Goal: Task Accomplishment & Management: Use online tool/utility

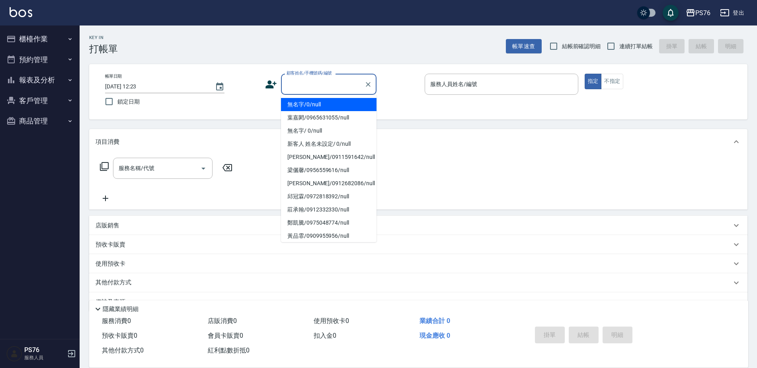
scroll to position [20, 0]
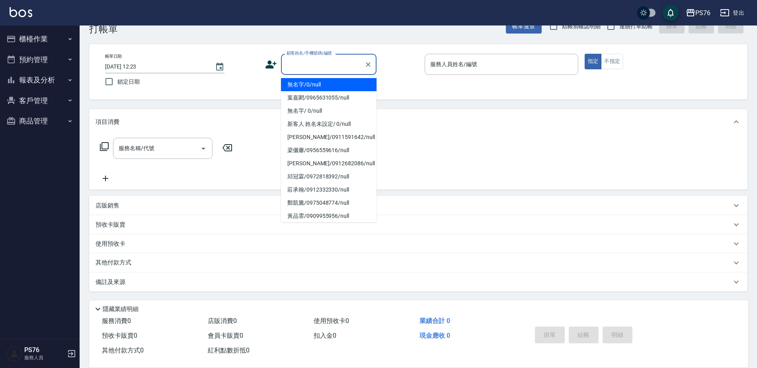
type input "無名字/0/null"
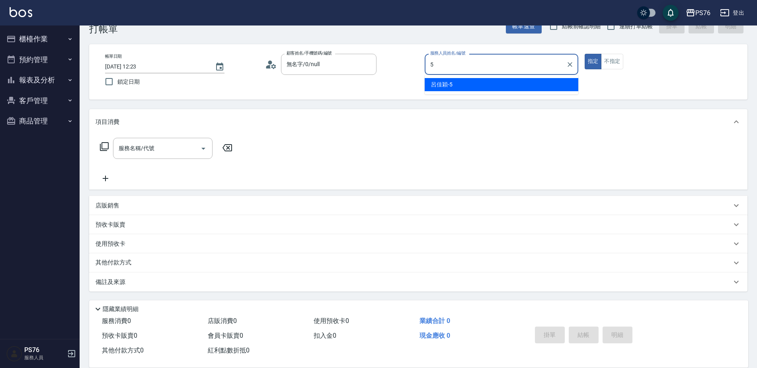
type input "呂佳穎-5"
type button "true"
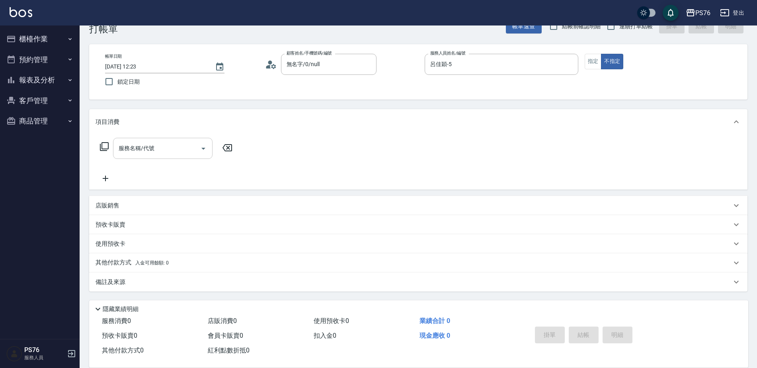
click at [172, 156] on div "服務名稱/代號" at bounding box center [163, 148] width 100 height 21
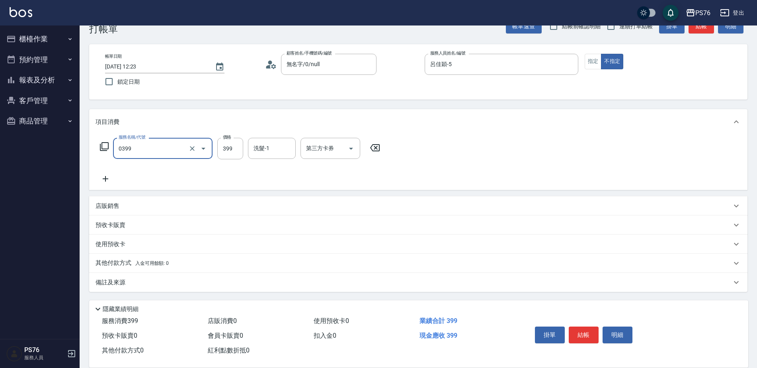
type input "海鹽399(0399)"
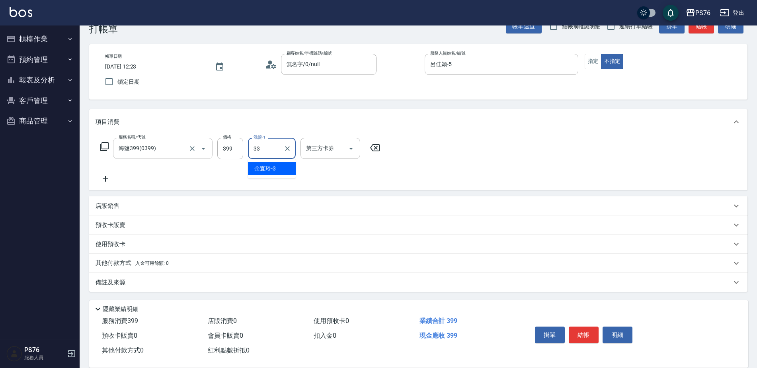
type input "[PERSON_NAME]33"
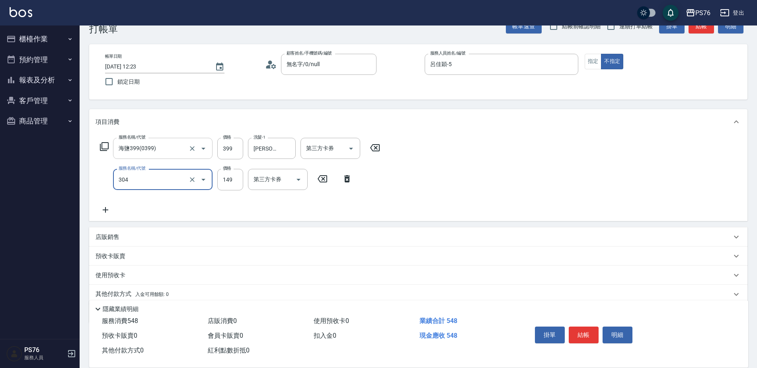
type input "剪髮(304)"
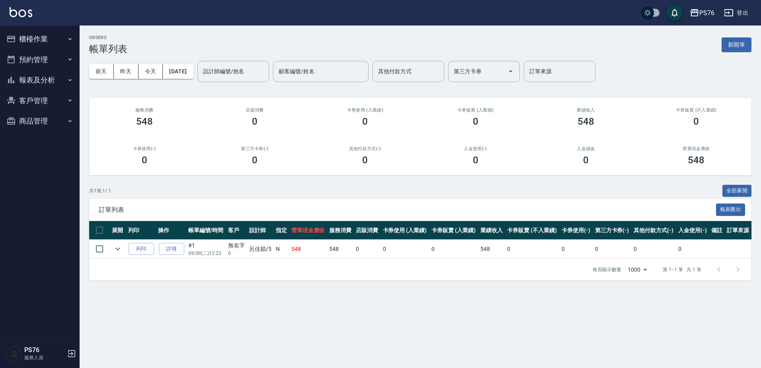
click at [43, 29] on button "櫃檯作業" at bounding box center [39, 39] width 73 height 21
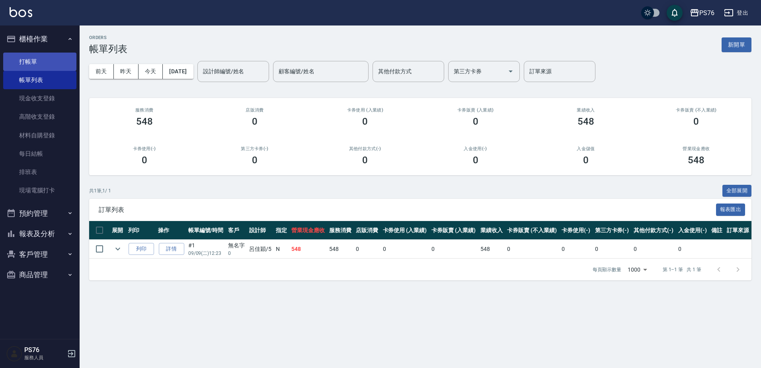
click at [47, 55] on link "打帳單" at bounding box center [39, 62] width 73 height 18
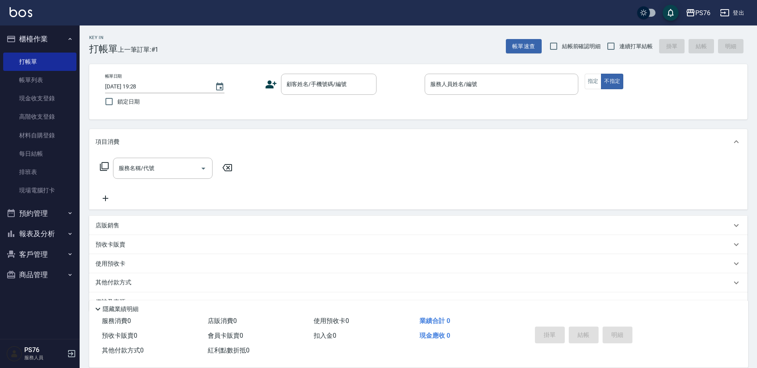
click at [652, 50] on span "連續打單結帳" at bounding box center [635, 46] width 33 height 8
click at [619, 50] on input "連續打單結帳" at bounding box center [611, 46] width 17 height 17
checkbox input "true"
click at [308, 83] on input "顧客姓名/手機號碼/編號" at bounding box center [323, 84] width 76 height 14
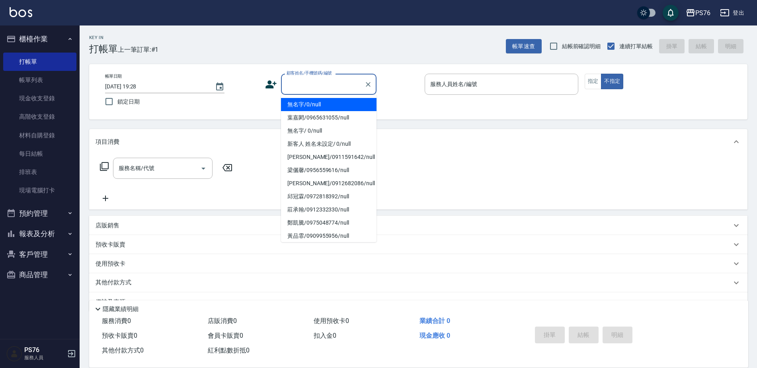
type input "無名字/0/null"
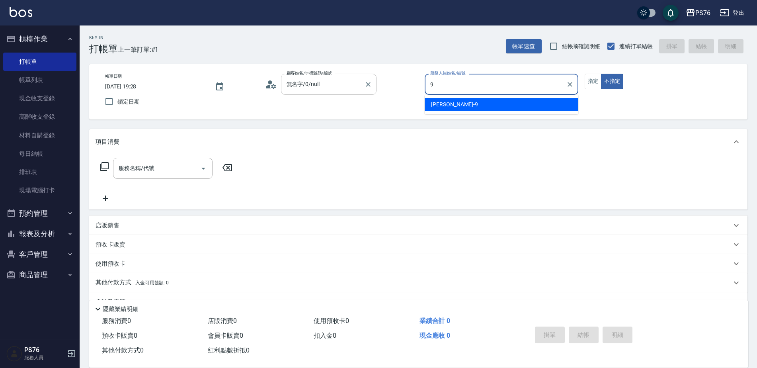
type input "[PERSON_NAME]-9"
type button "false"
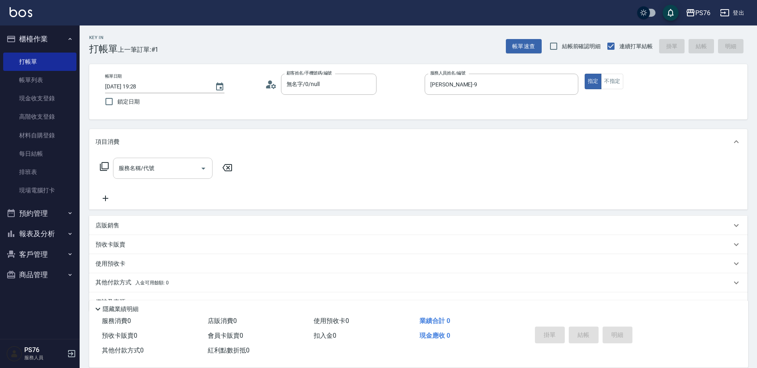
click at [168, 162] on input "服務名稱/代號" at bounding box center [157, 168] width 80 height 14
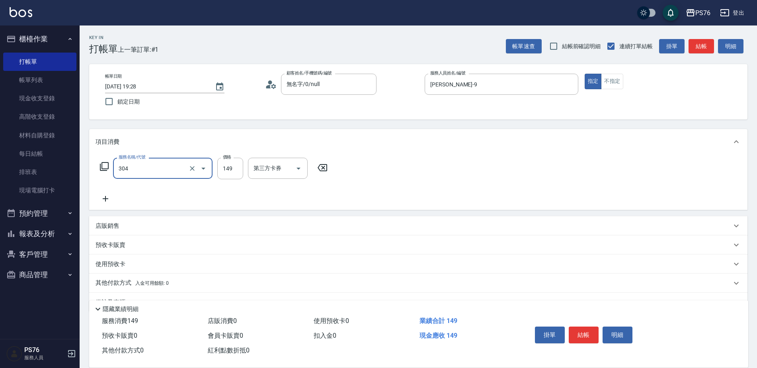
type input "剪髮(304)"
type input "50"
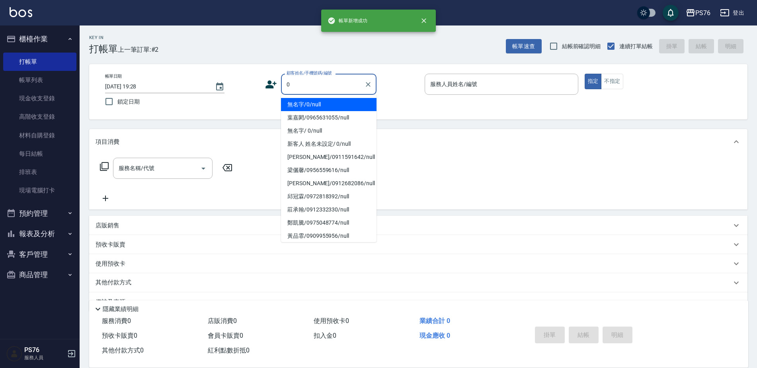
type input "無名字/0/null"
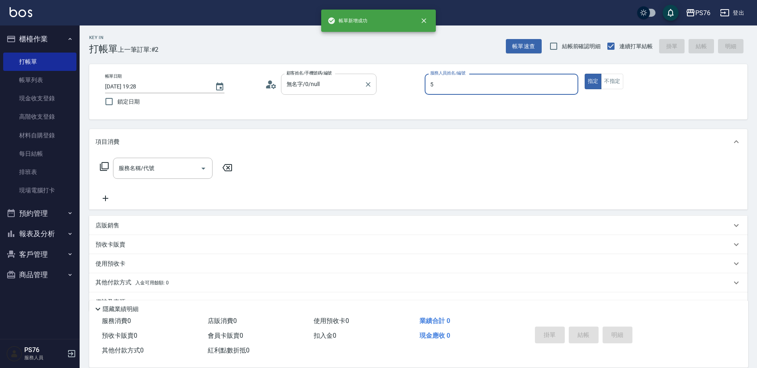
type input "呂佳穎-5"
type button "true"
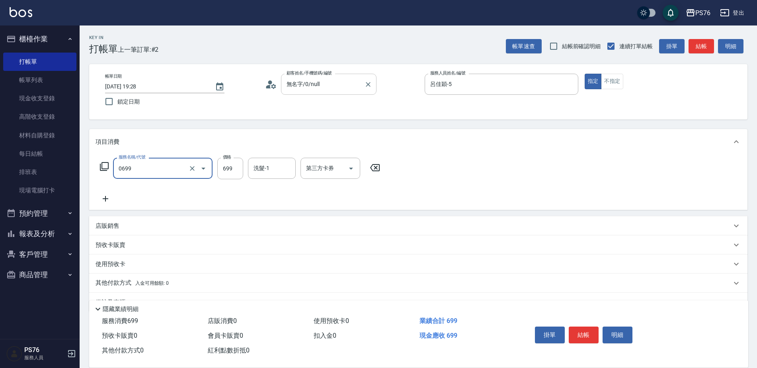
type input "精油SPA(0699)"
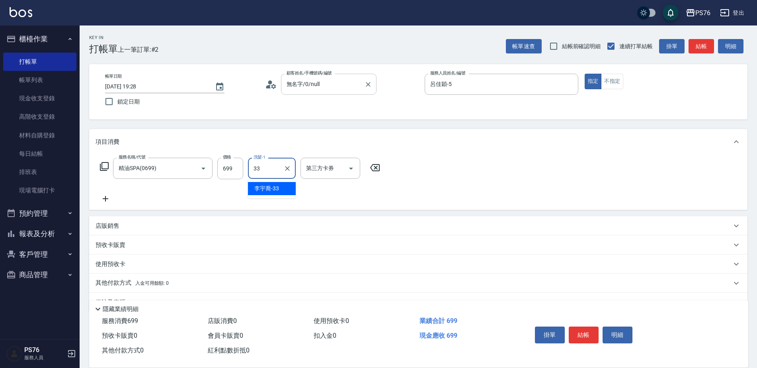
type input "[PERSON_NAME]33"
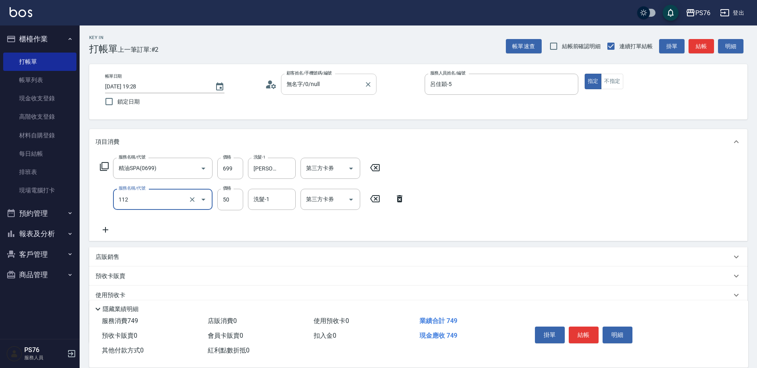
type input "精油50(112)"
type input "[PERSON_NAME]33"
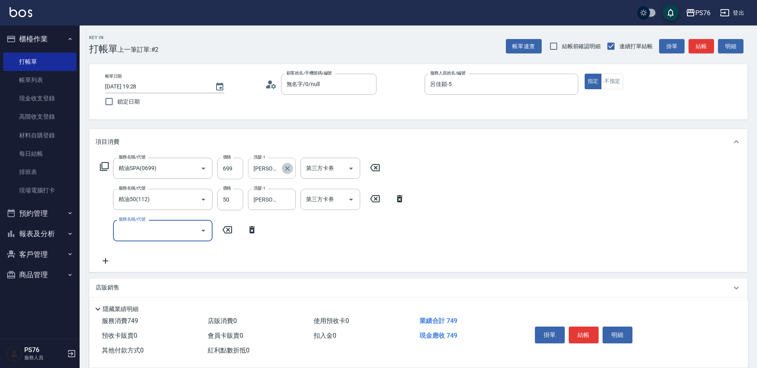
click at [287, 166] on icon "Clear" at bounding box center [287, 168] width 8 height 8
click at [195, 167] on icon "Clear" at bounding box center [192, 168] width 8 height 8
type input "精油SPA(0699)"
click at [201, 168] on icon "Open" at bounding box center [204, 169] width 10 height 10
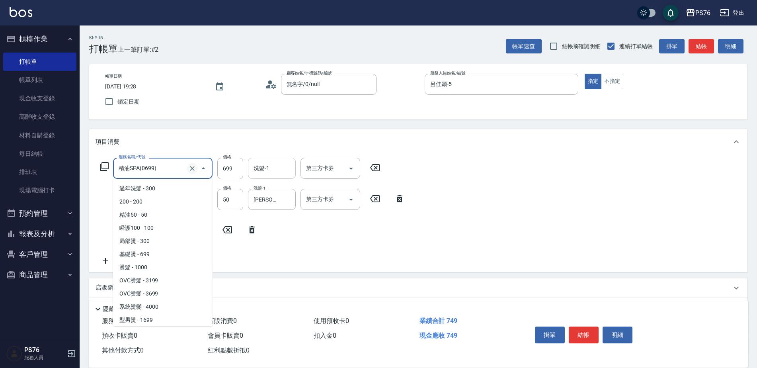
scroll to position [368, 0]
click at [195, 167] on icon "Clear" at bounding box center [192, 168] width 8 height 8
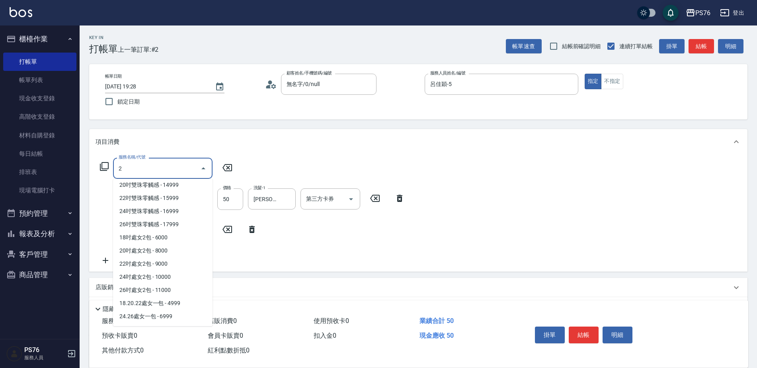
scroll to position [0, 0]
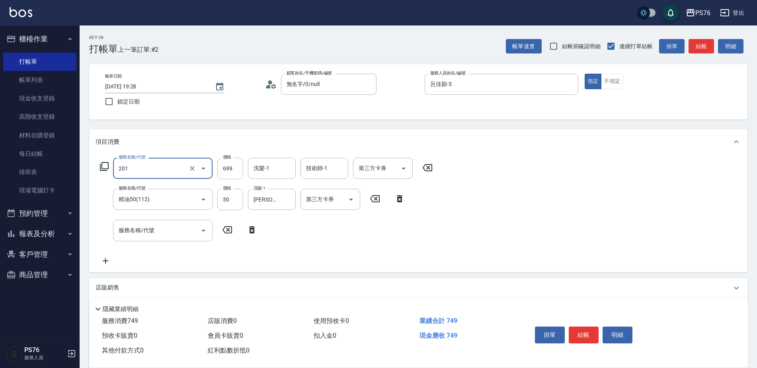
type input "基礎燙(201)"
click at [329, 172] on input "技術師-1" at bounding box center [324, 168] width 41 height 14
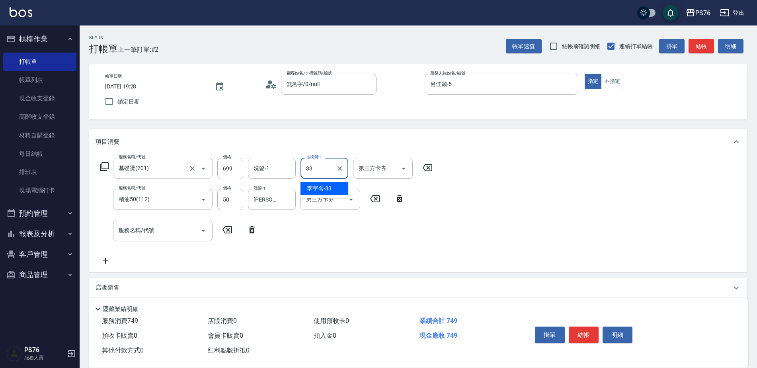
type input "[PERSON_NAME]33"
click at [277, 170] on input "洗髮-1" at bounding box center [272, 168] width 41 height 14
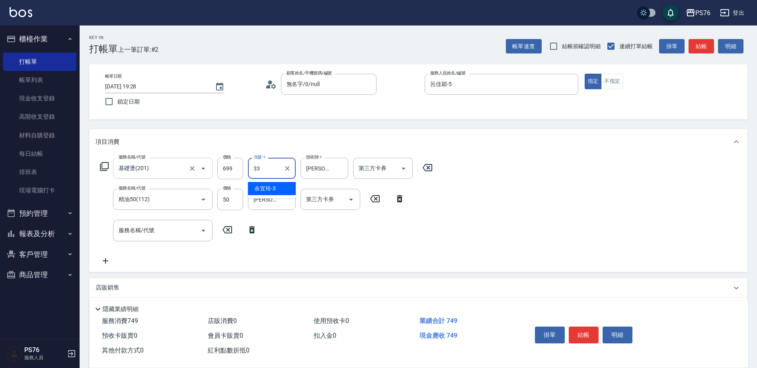
type input "[PERSON_NAME]33"
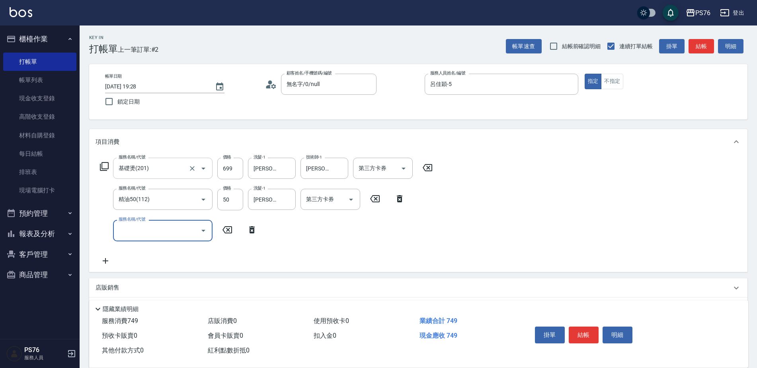
click at [182, 235] on input "服務名稱/代號" at bounding box center [157, 230] width 80 height 14
type input "瞬護100(113)"
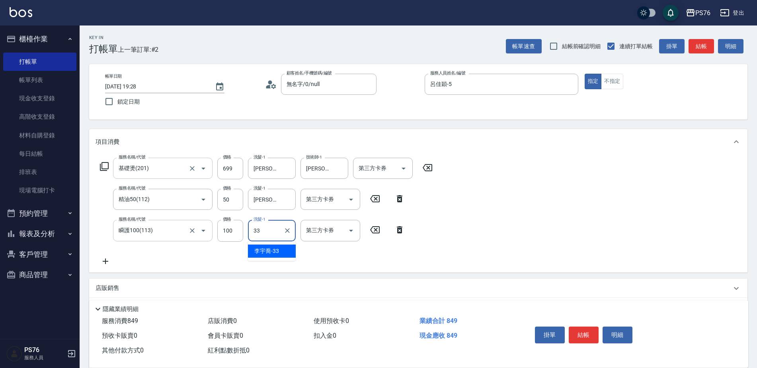
type input "[PERSON_NAME]33"
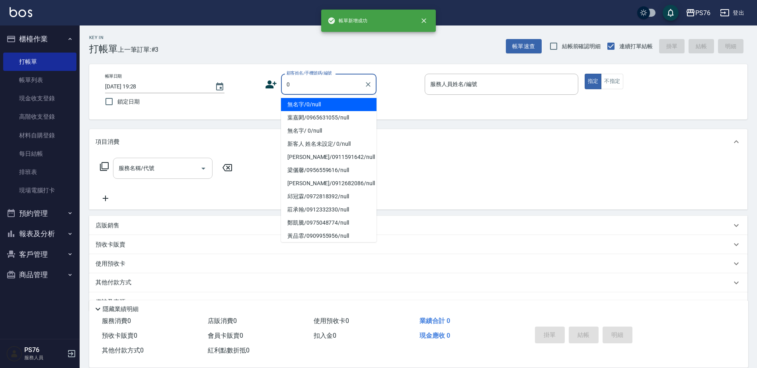
type input "無名字/0/null"
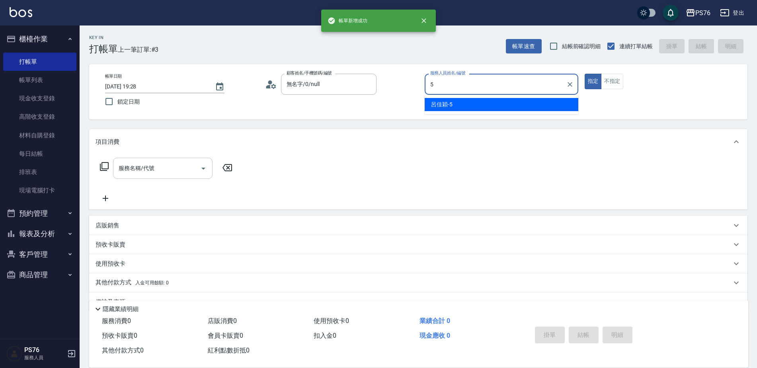
type input "呂佳穎-5"
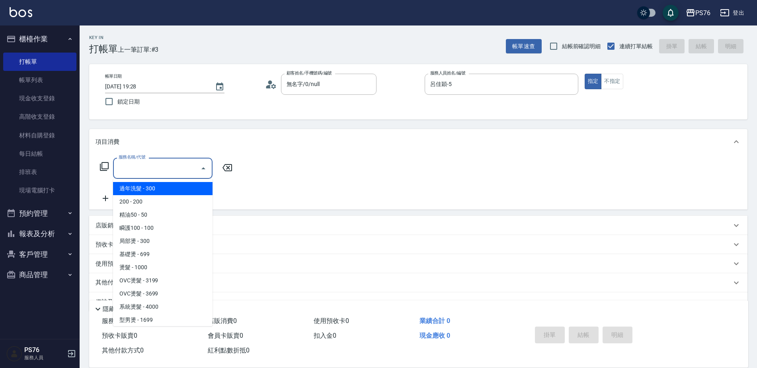
click at [179, 172] on input "服務名稱/代號" at bounding box center [157, 168] width 80 height 14
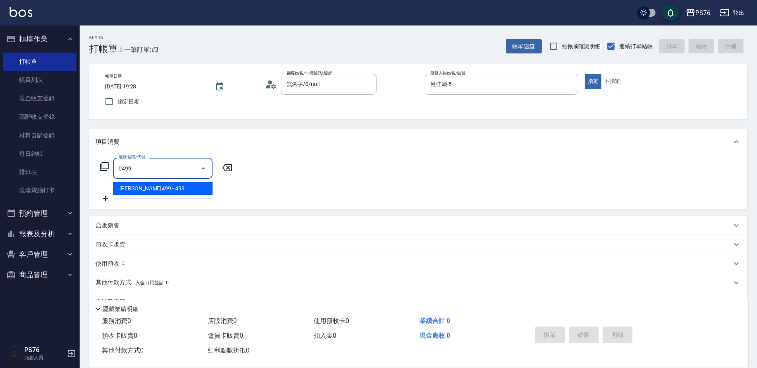
type input "[PERSON_NAME]499(0499)"
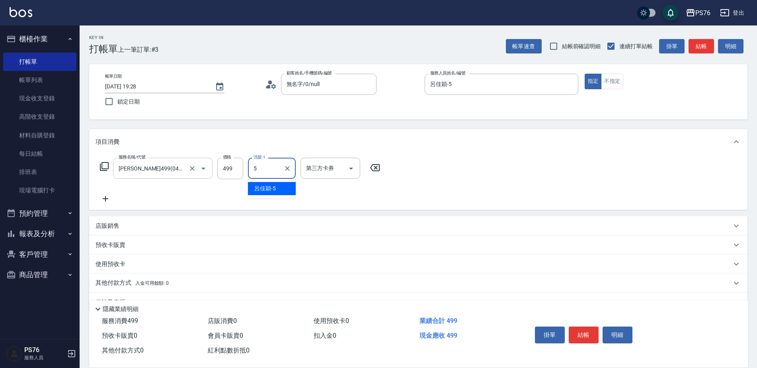
type input "呂佳穎-5"
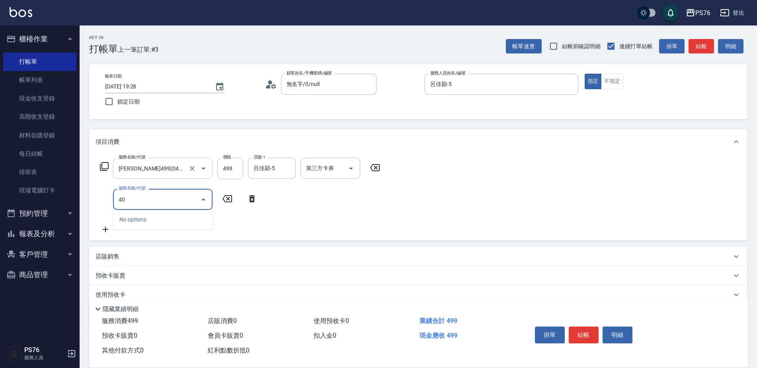
type input "400"
click at [167, 198] on input "400" at bounding box center [157, 199] width 80 height 14
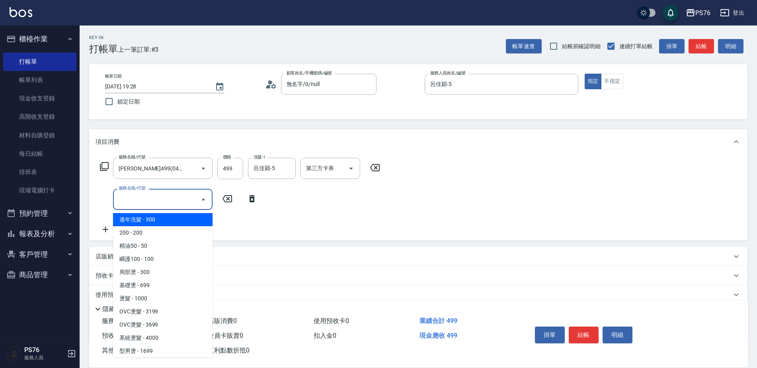
click at [179, 202] on input "服務名稱/代號" at bounding box center [157, 199] width 80 height 14
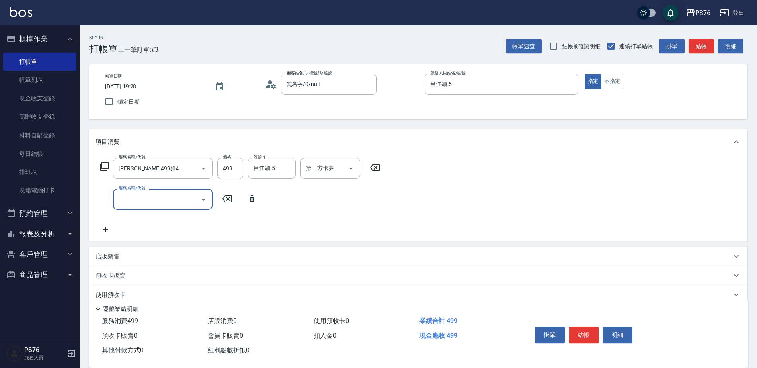
click at [179, 202] on input "服務名稱/代號" at bounding box center [157, 199] width 80 height 14
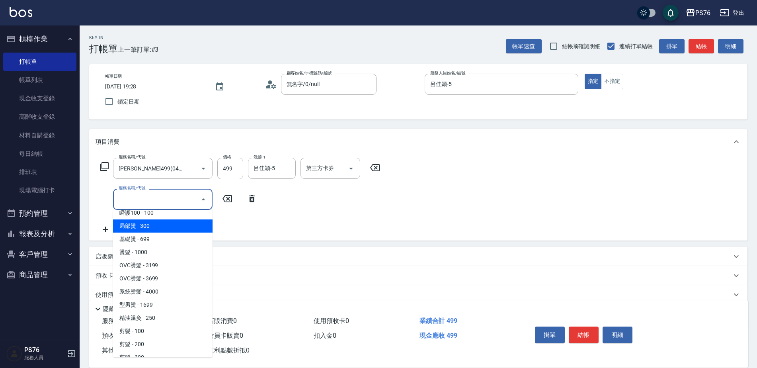
scroll to position [119, 0]
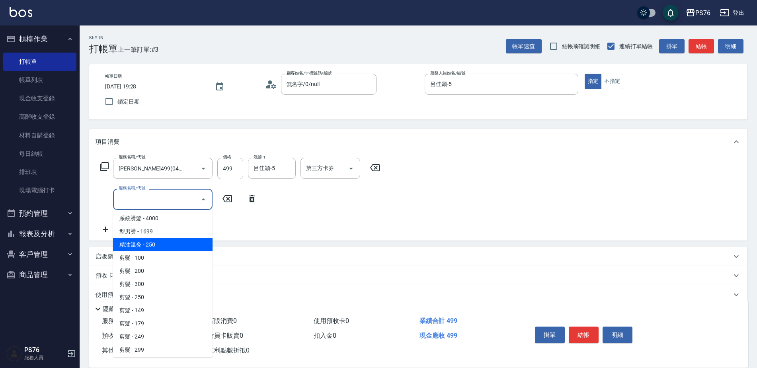
click at [163, 238] on span "精油溫灸 - 250" at bounding box center [163, 244] width 100 height 13
type input "精油溫灸(0250)"
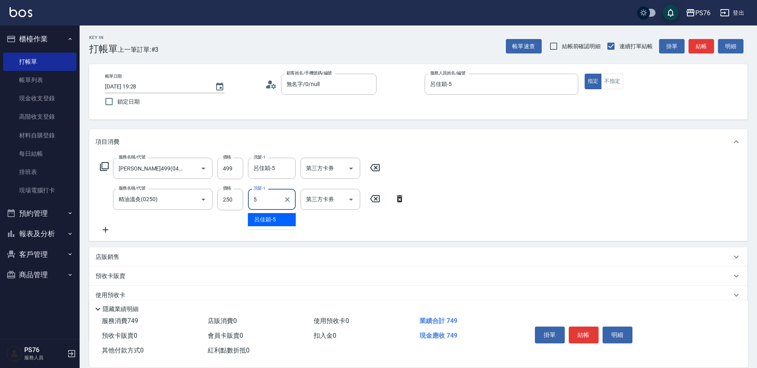
type input "呂佳穎-5"
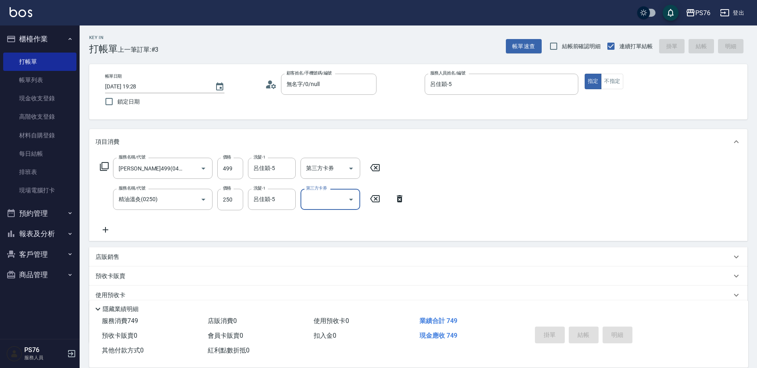
type input "[DATE] 19:29"
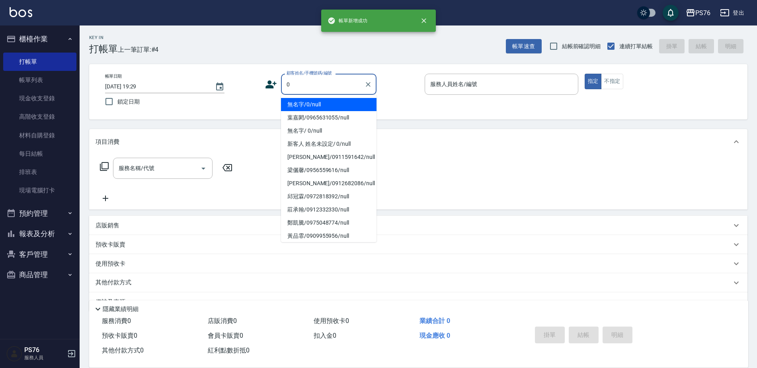
type input "無名字/0/null"
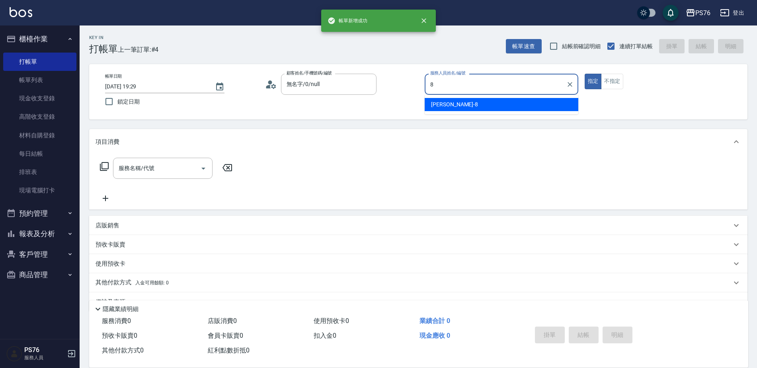
type input "[PERSON_NAME]-8"
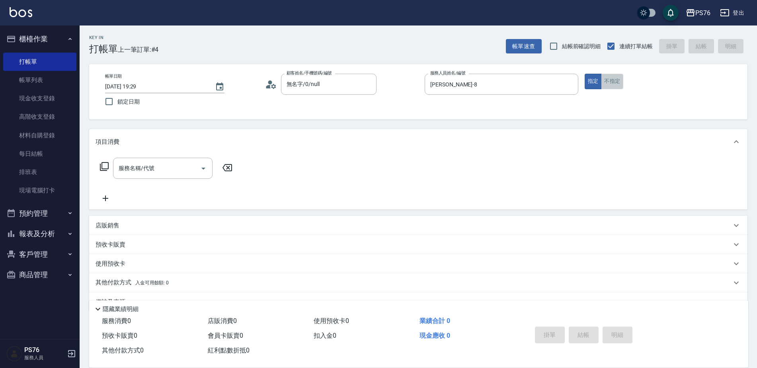
click at [611, 78] on button "不指定" at bounding box center [612, 82] width 22 height 16
click at [201, 168] on icon "Open" at bounding box center [204, 169] width 10 height 10
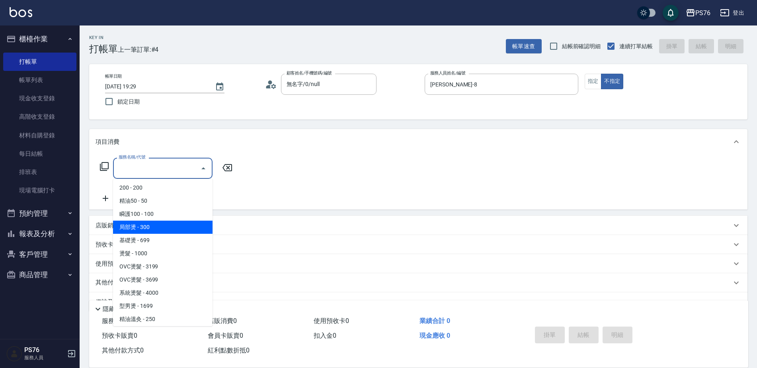
scroll to position [0, 0]
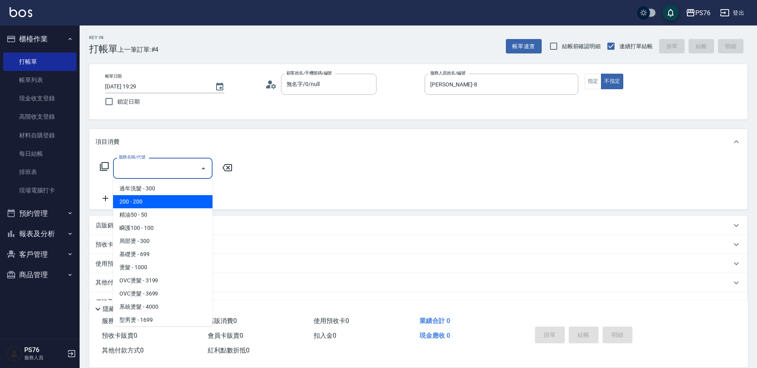
click at [146, 198] on span "200 - 200" at bounding box center [163, 201] width 100 height 13
type input "200(111)"
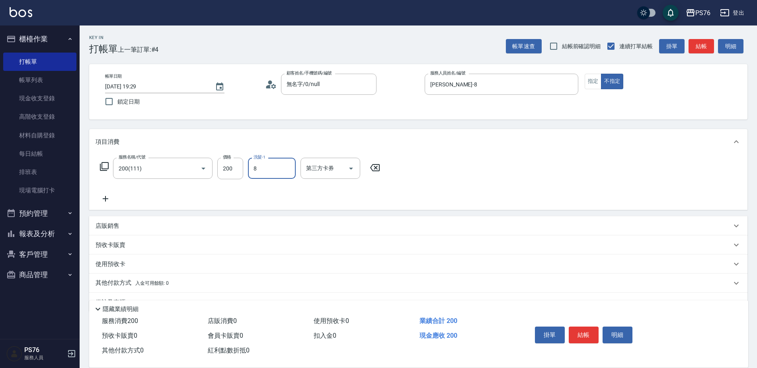
type input "[PERSON_NAME]-8"
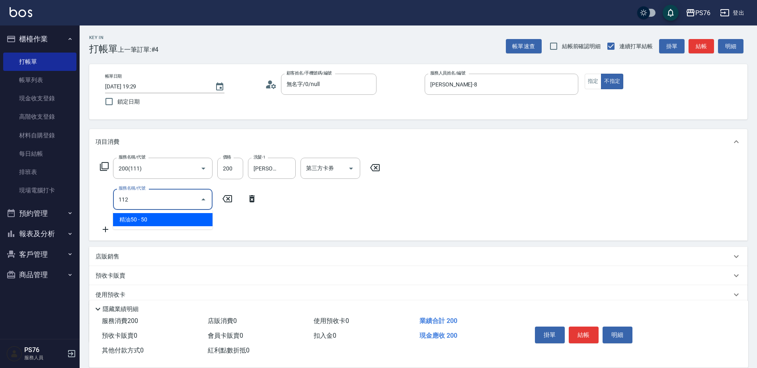
type input "精油50(112)"
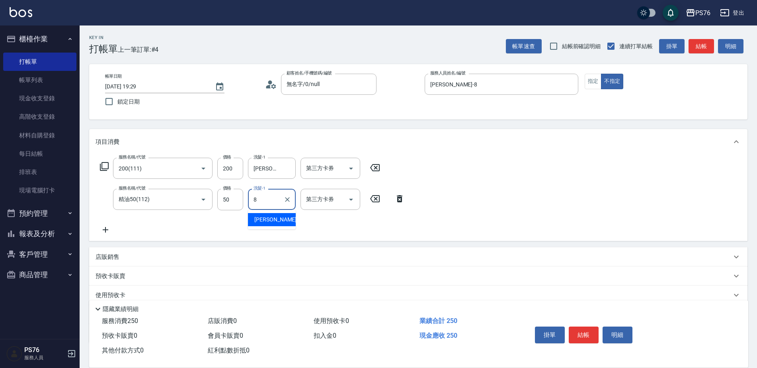
type input "[PERSON_NAME]-8"
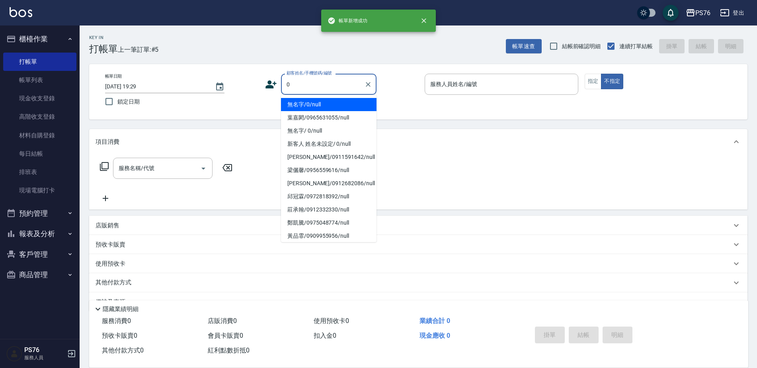
type input "無名字/0/null"
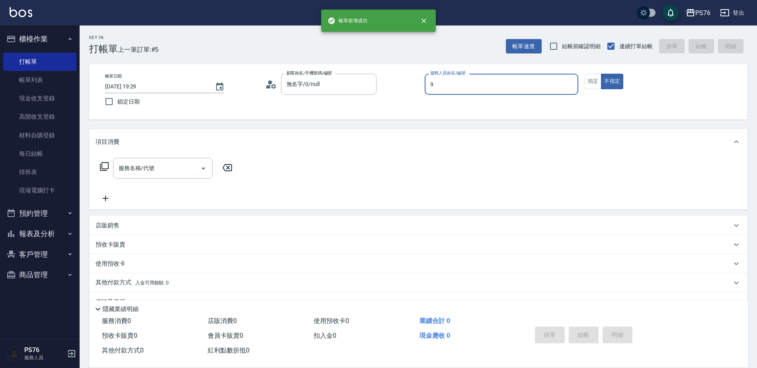
type input "[PERSON_NAME]-9"
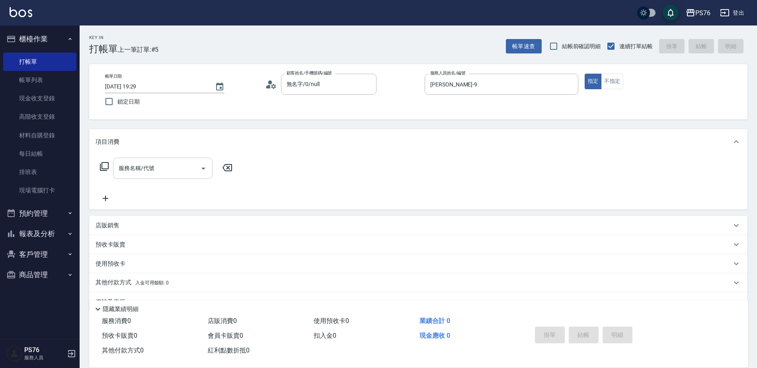
click at [151, 161] on input "服務名稱/代號" at bounding box center [157, 168] width 80 height 14
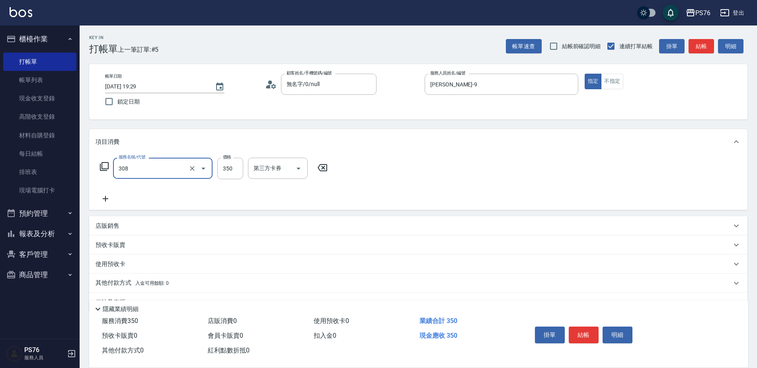
type input "洗+剪(308)"
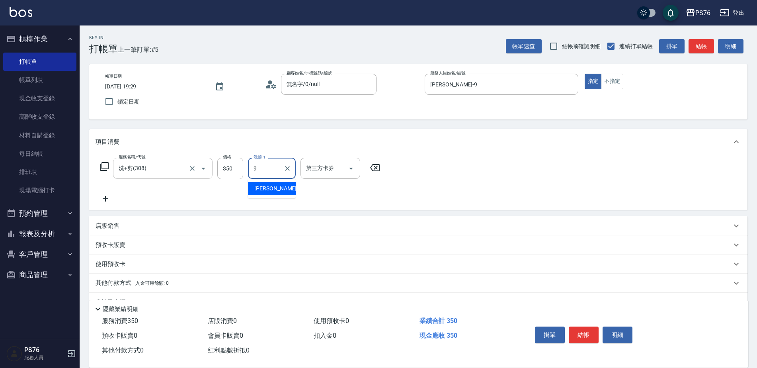
type input "[PERSON_NAME]-9"
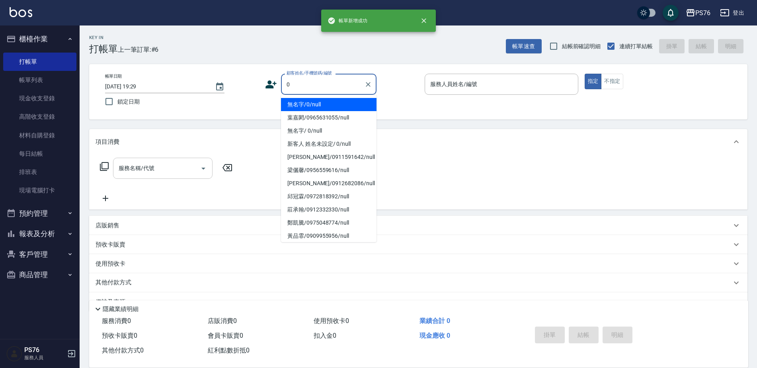
type input "無名字/0/null"
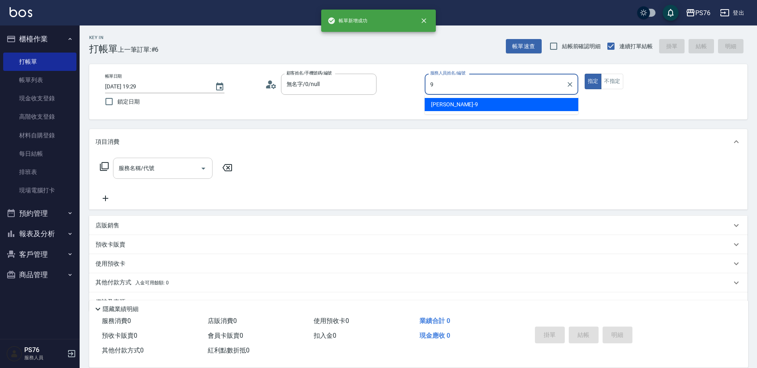
type input "[PERSON_NAME]-9"
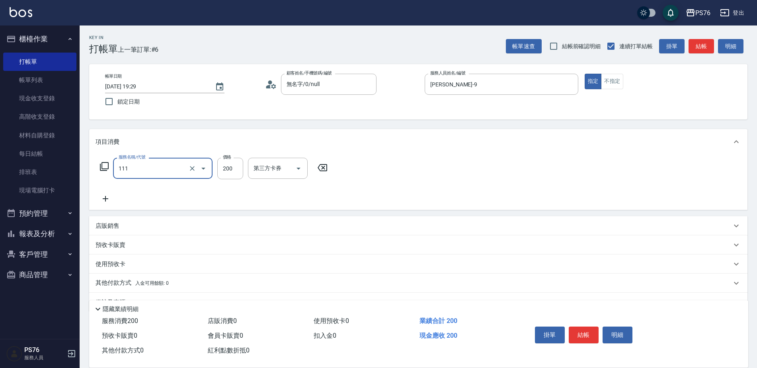
type input "200(111)"
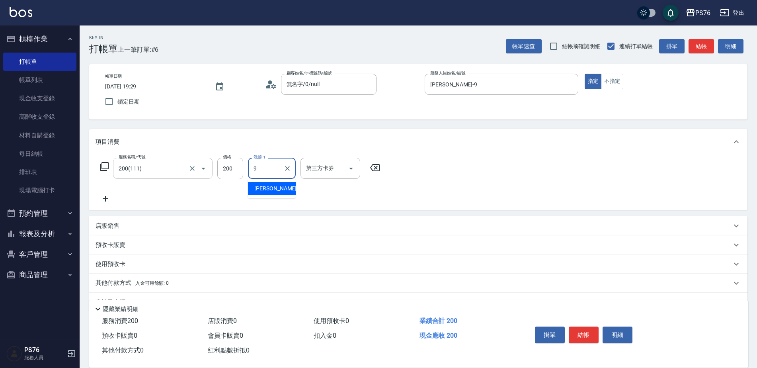
type input "[PERSON_NAME]-9"
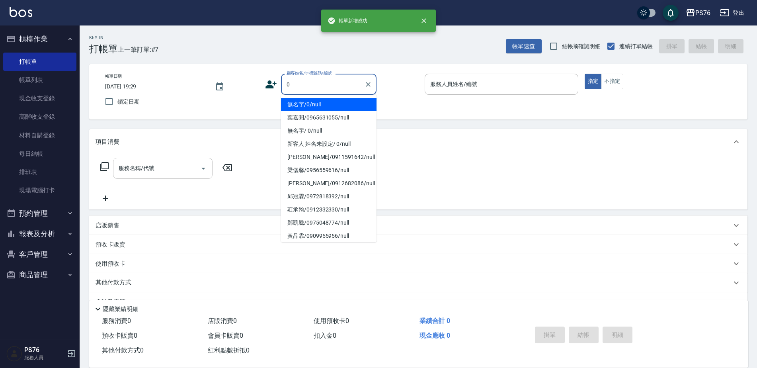
type input "無名字/0/null"
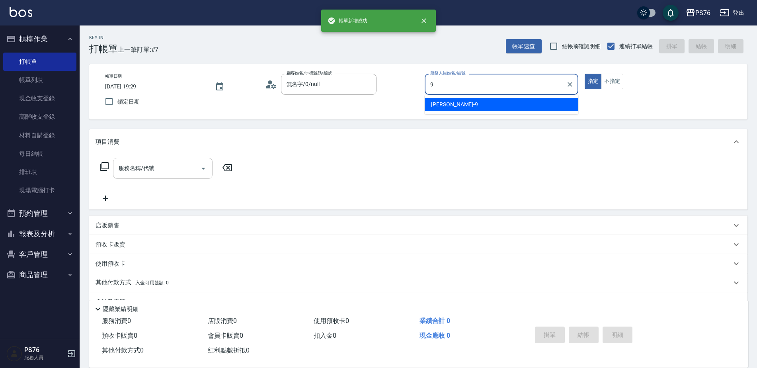
type input "[PERSON_NAME]-9"
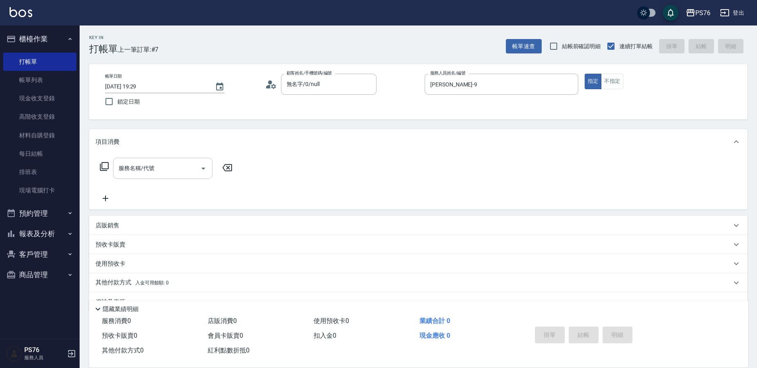
click at [151, 161] on input "服務名稱/代號" at bounding box center [157, 168] width 80 height 14
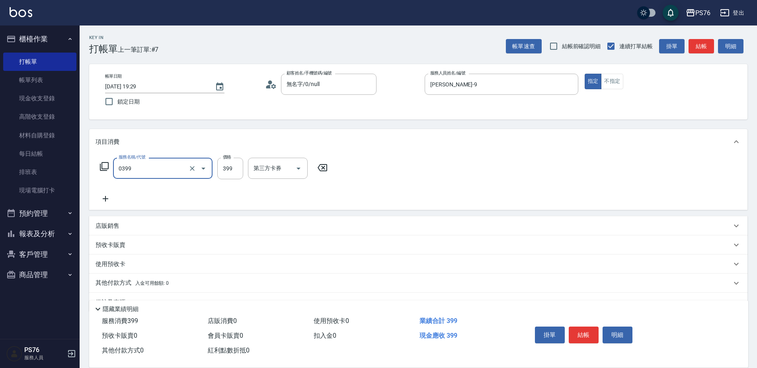
type input "海鹽399(0399)"
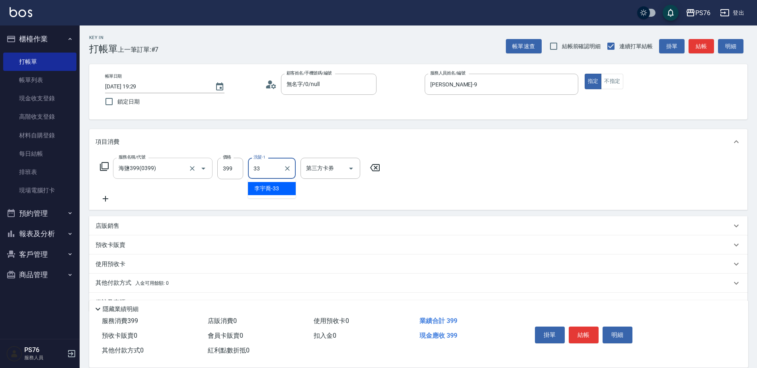
type input "[PERSON_NAME]33"
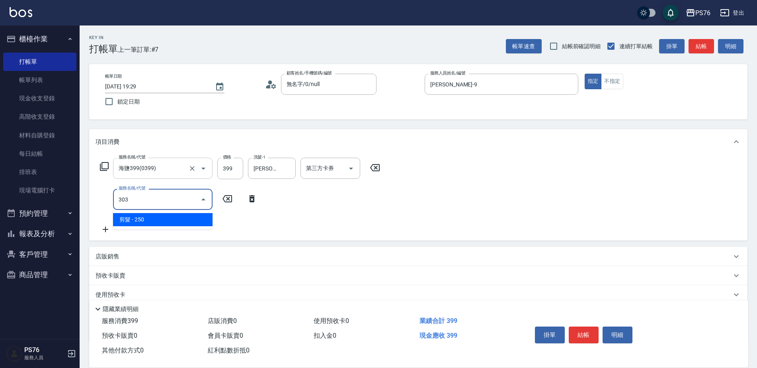
type input "剪髮(303)"
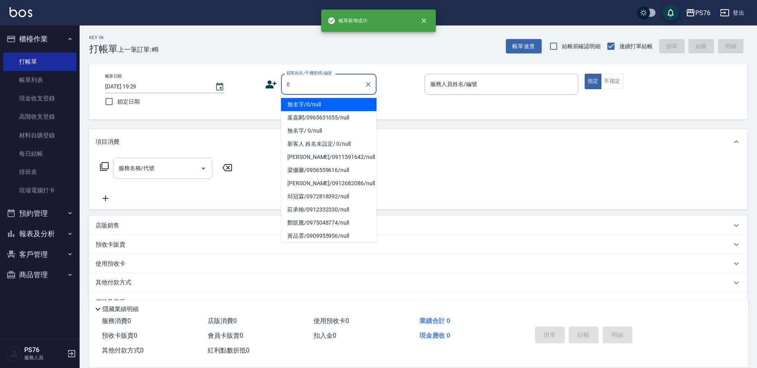
type input "無名字/0/null"
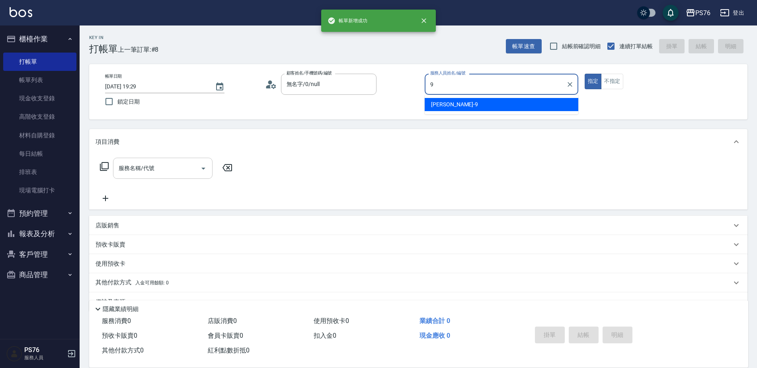
type input "[PERSON_NAME]-9"
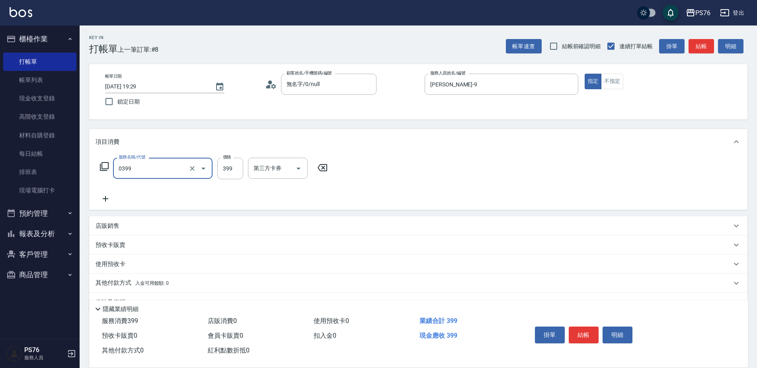
type input "海鹽399(0399)"
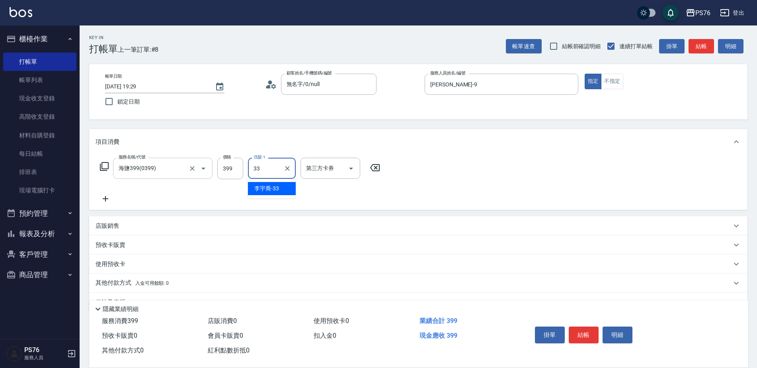
type input "[PERSON_NAME]33"
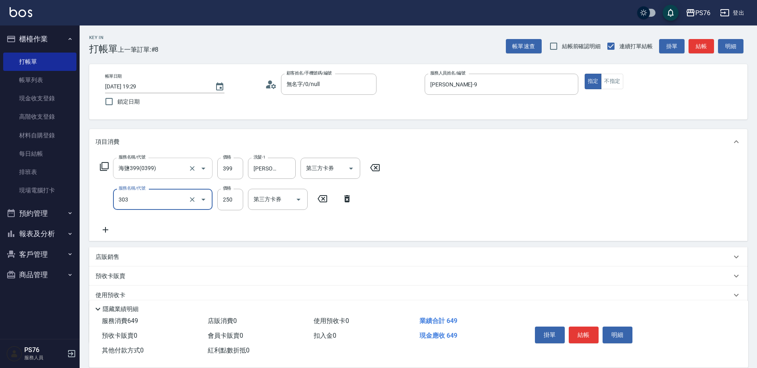
type input "剪髮(303)"
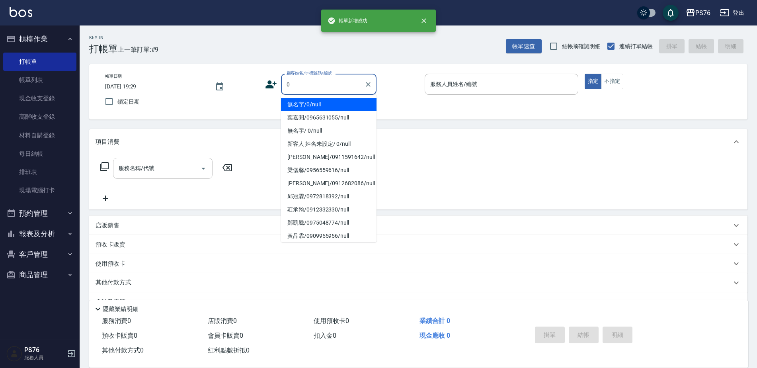
type input "無名字/0/null"
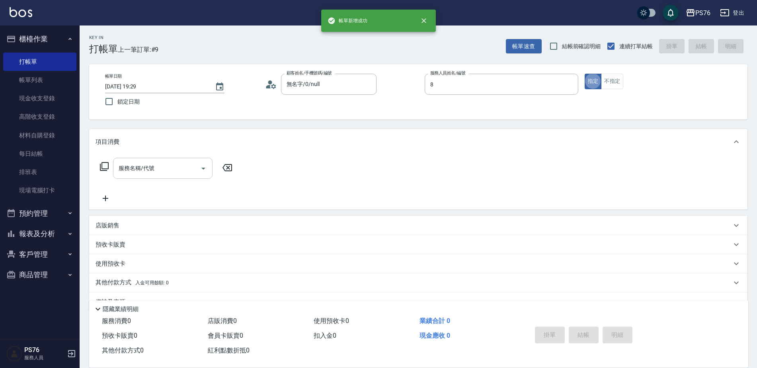
type input "[PERSON_NAME]-8"
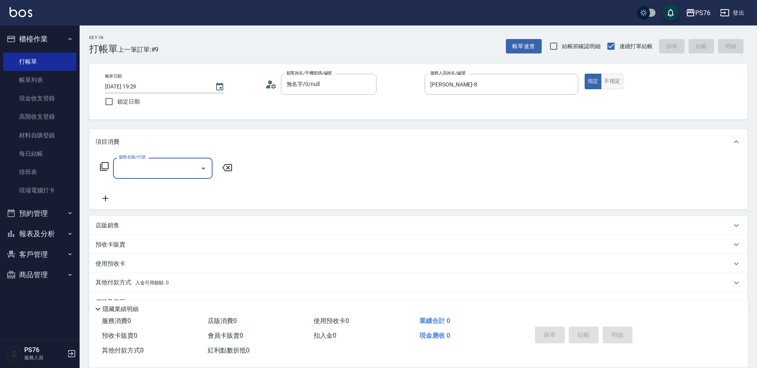
click at [618, 82] on button "不指定" at bounding box center [612, 82] width 22 height 16
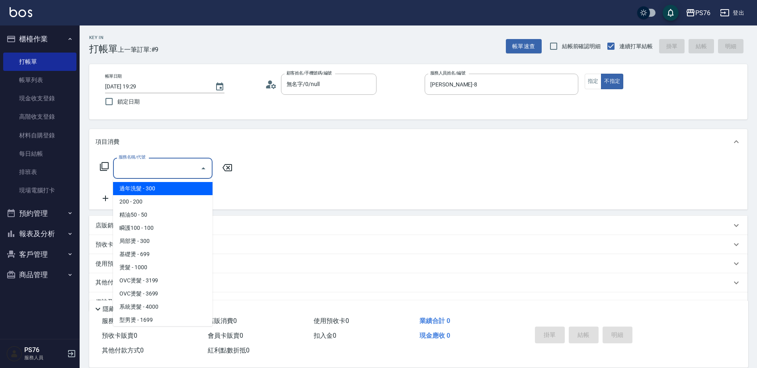
click at [137, 172] on input "服務名稱/代號" at bounding box center [157, 168] width 80 height 14
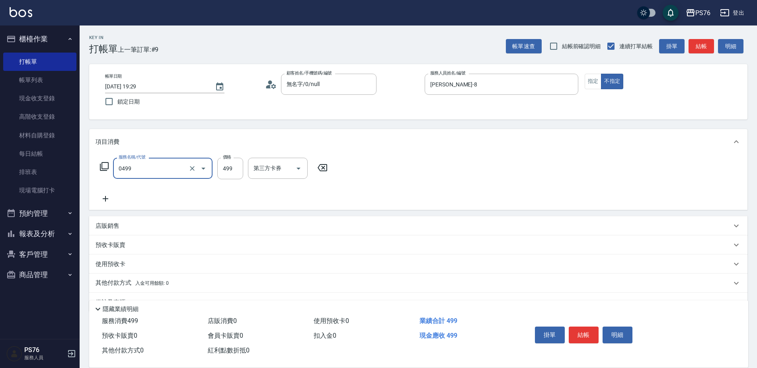
type input "[PERSON_NAME]499(0499)"
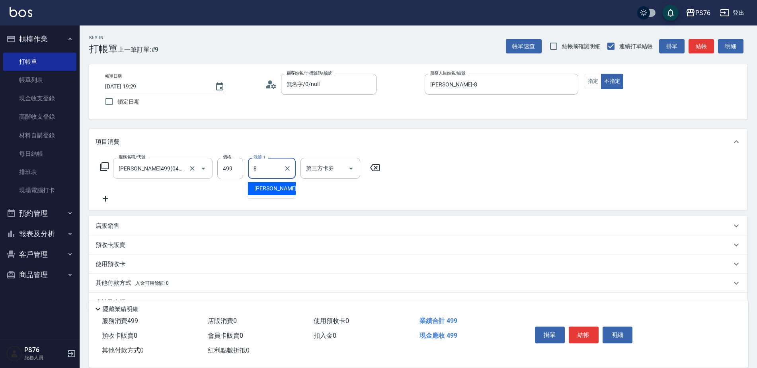
type input "[PERSON_NAME]-8"
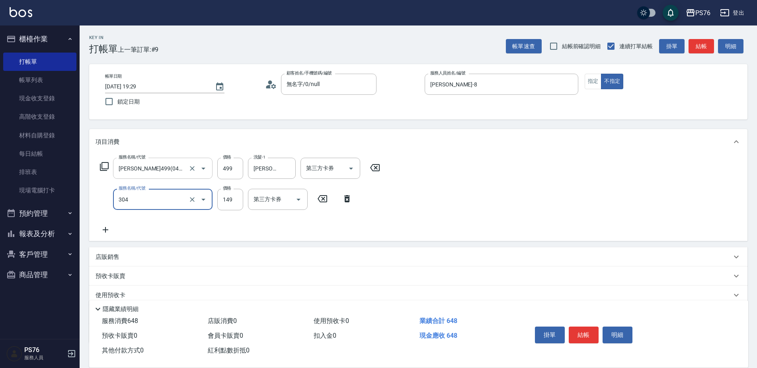
type input "剪髮(304)"
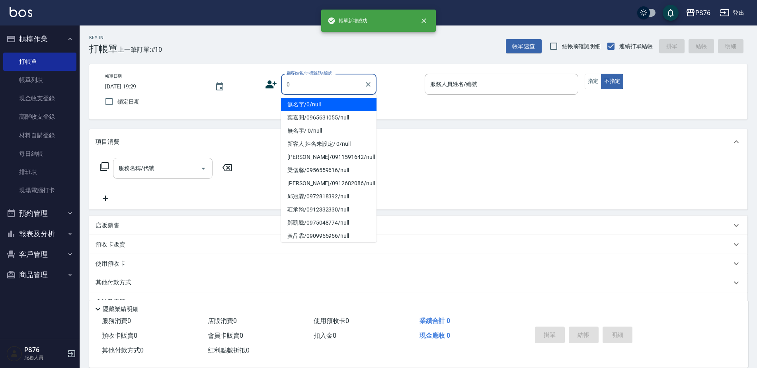
type input "無名字/0/null"
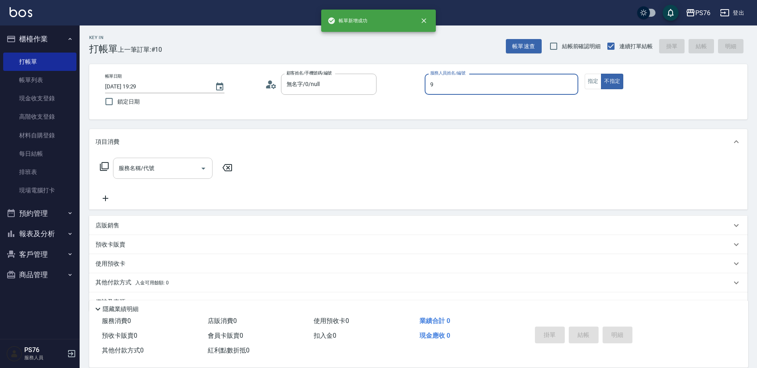
type input "[PERSON_NAME]-9"
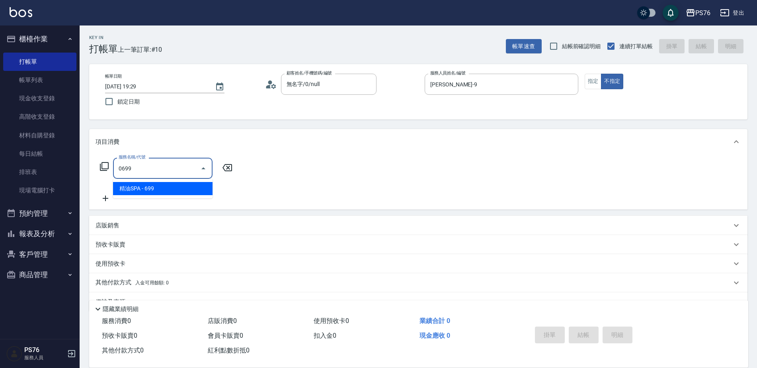
type input "精油SPA(0699)"
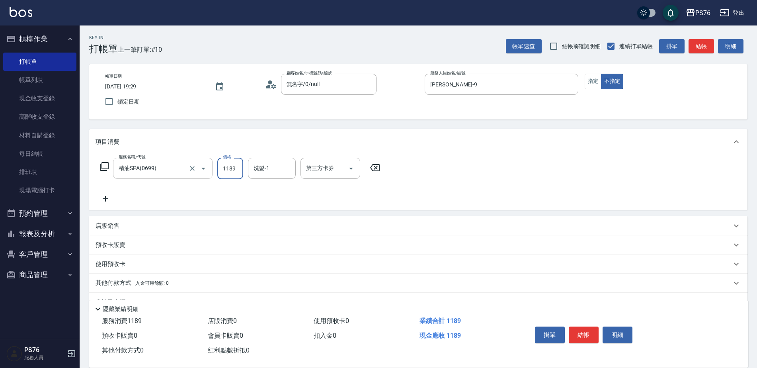
type input "1189"
type input "[PERSON_NAME]33"
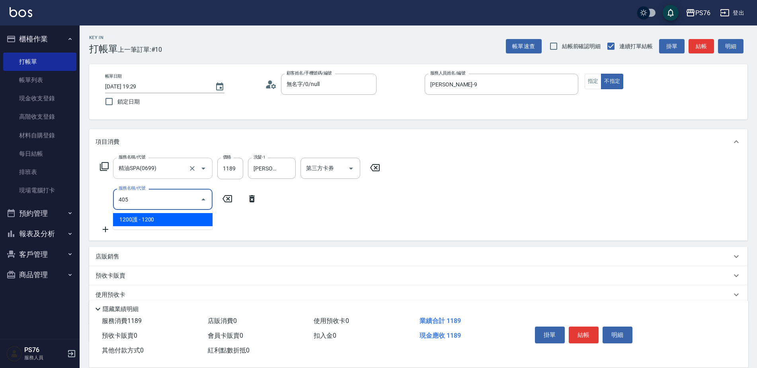
type input "1200護(405)"
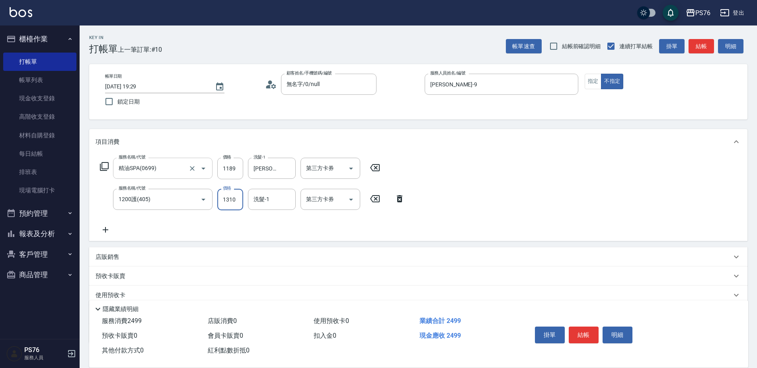
type input "1310"
type input "[PERSON_NAME]33"
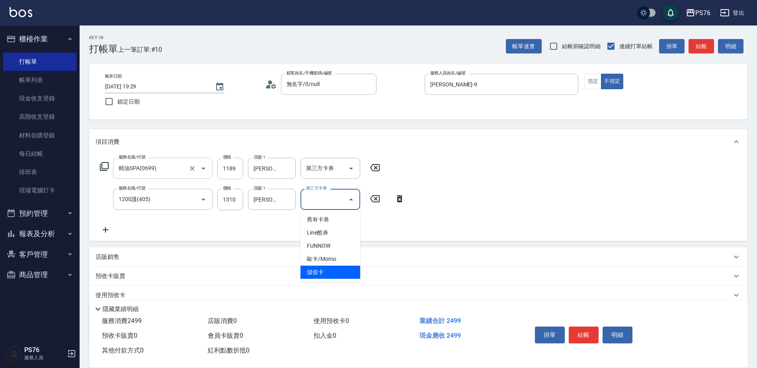
type input "儲值卡"
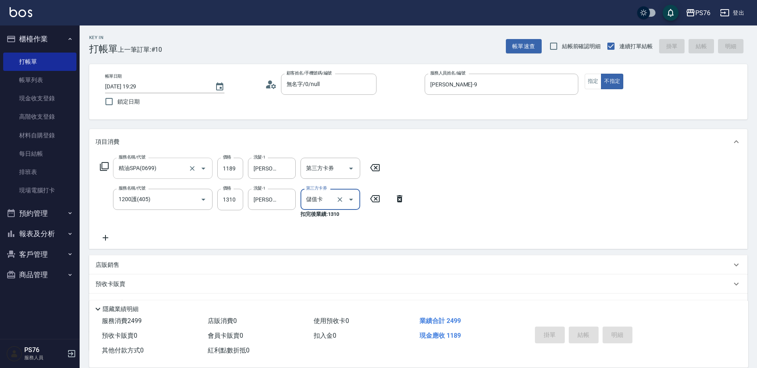
type input "[DATE] 19:30"
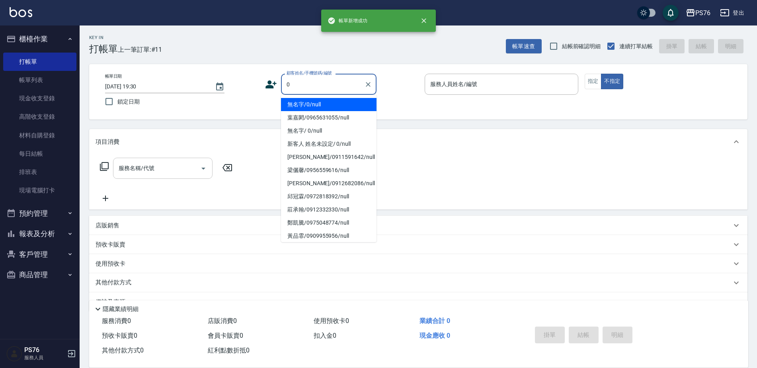
type input "無名字/0/null"
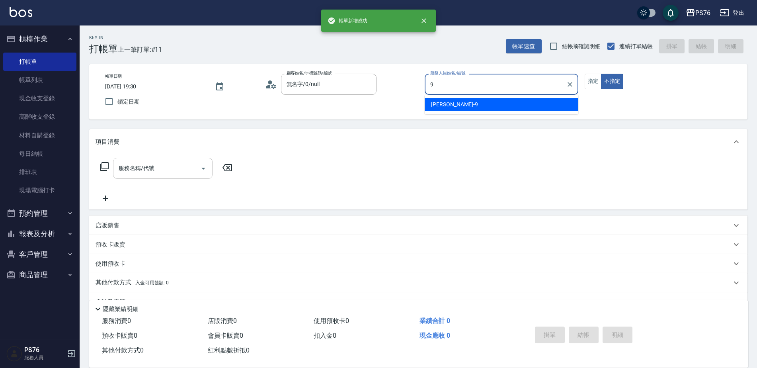
type input "[PERSON_NAME]-9"
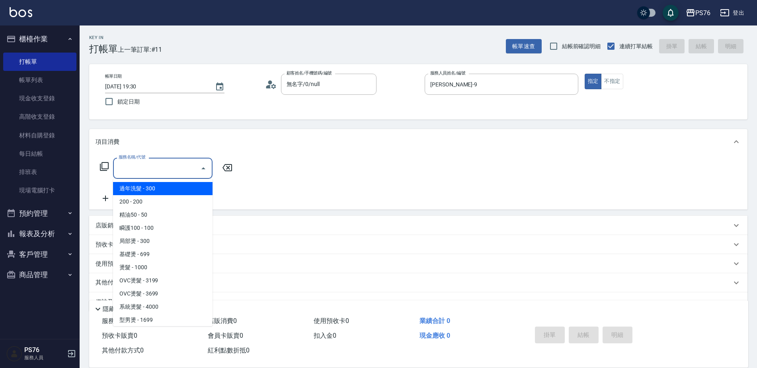
click at [137, 172] on input "服務名稱/代號" at bounding box center [157, 168] width 80 height 14
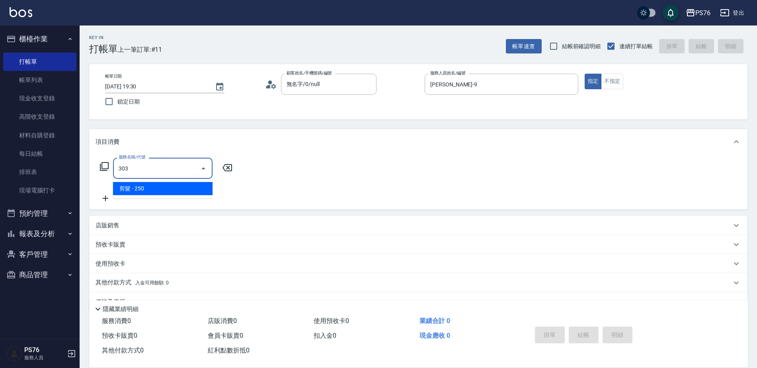
type input "剪髮(303)"
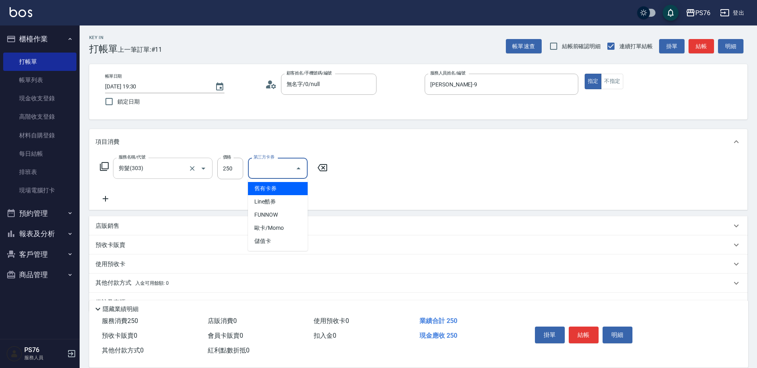
type input "儲值卡"
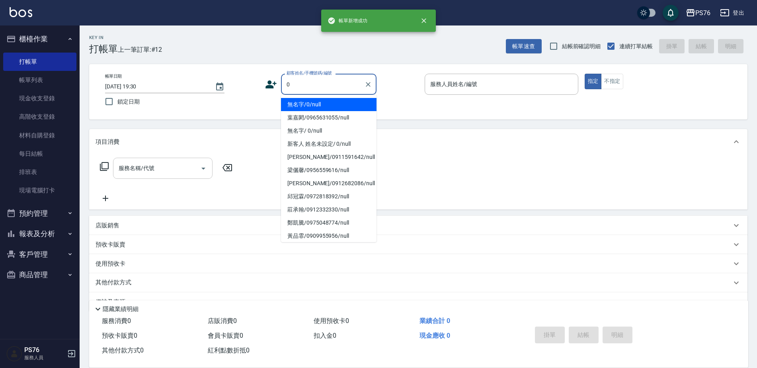
type input "無名字/0/null"
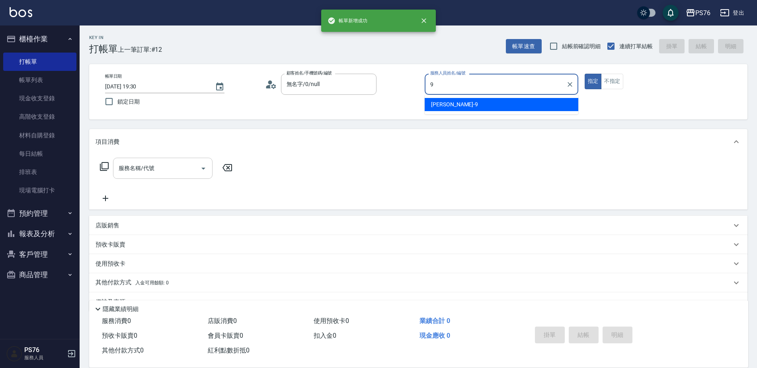
type input "[PERSON_NAME]-9"
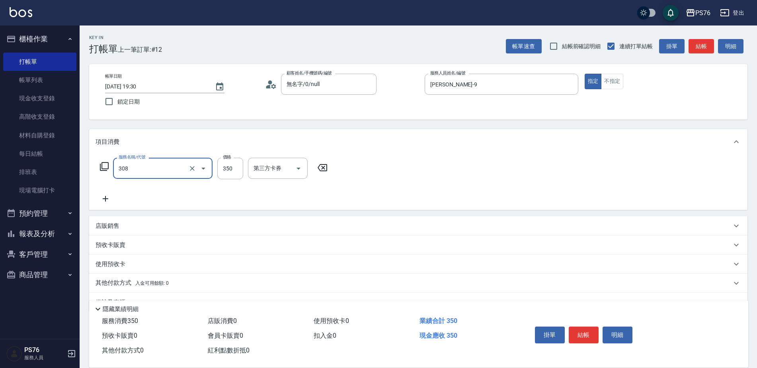
type input "洗+剪(308)"
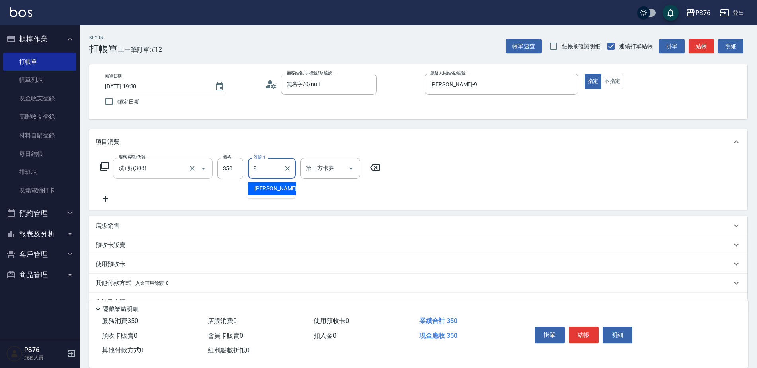
type input "[PERSON_NAME]-9"
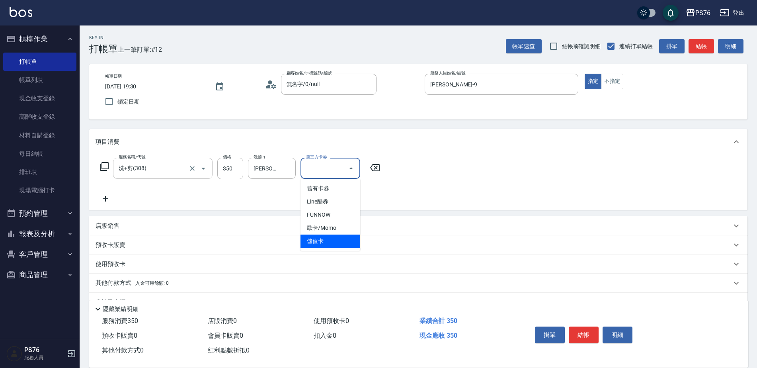
type input "儲值卡"
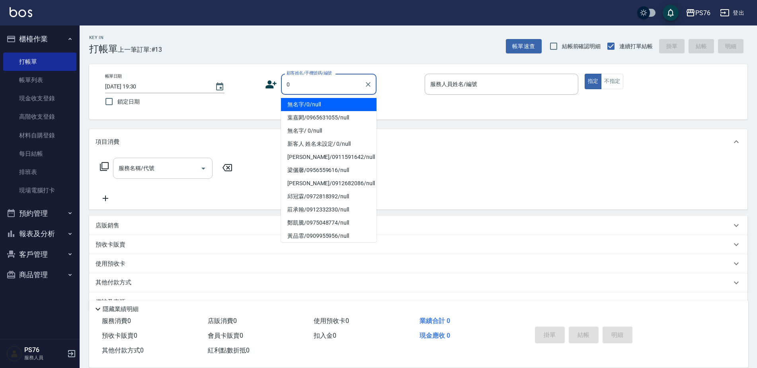
type input "無名字/0/null"
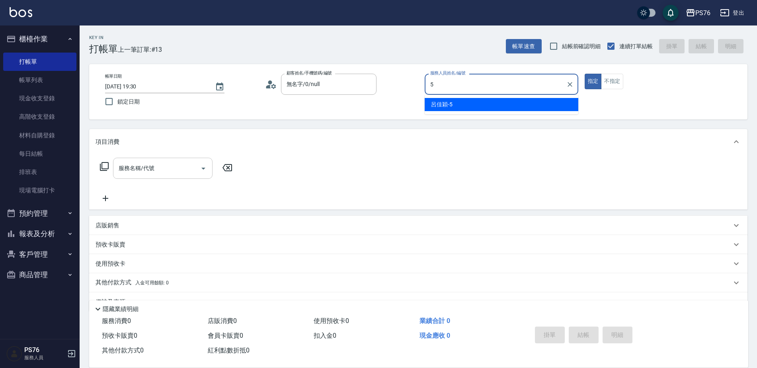
type input "呂佳穎-5"
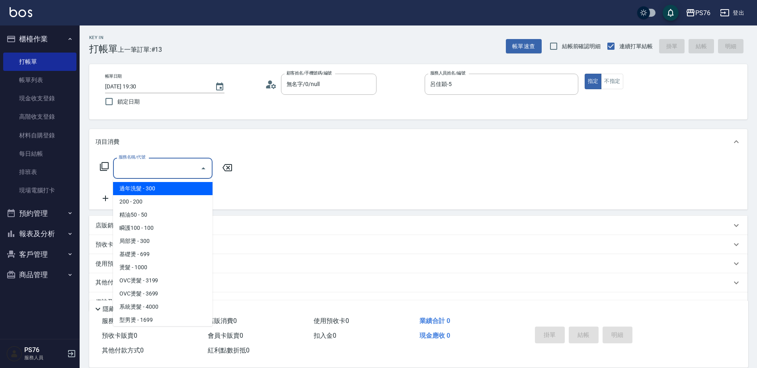
click at [137, 172] on input "服務名稱/代號" at bounding box center [157, 168] width 80 height 14
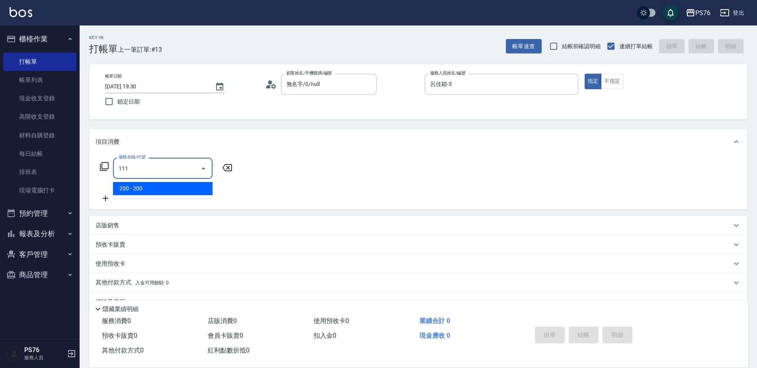
type input "200(111)"
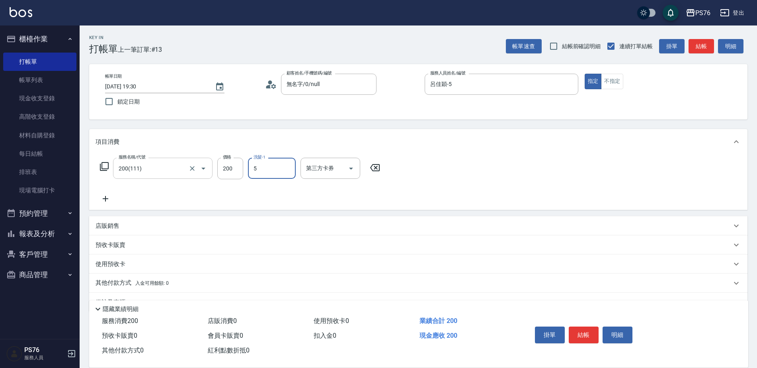
type input "呂佳穎-5"
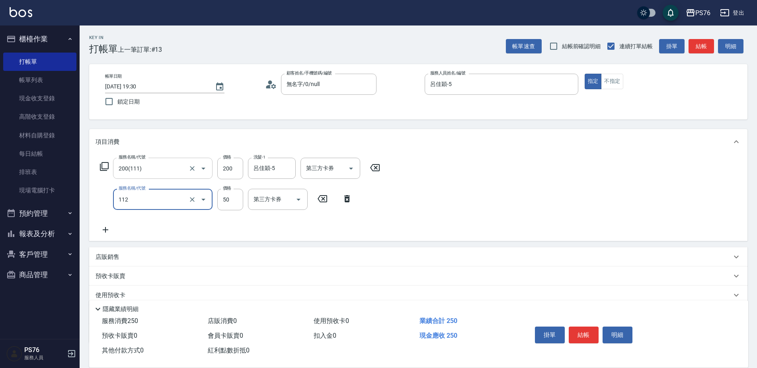
type input "精油50(112)"
type input "呂佳穎-5"
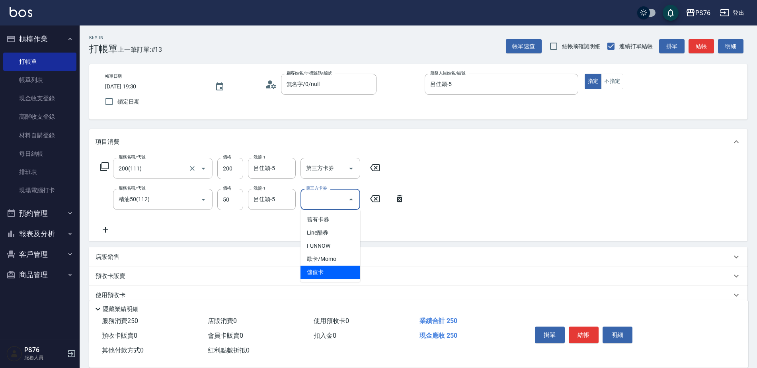
type input "儲值卡"
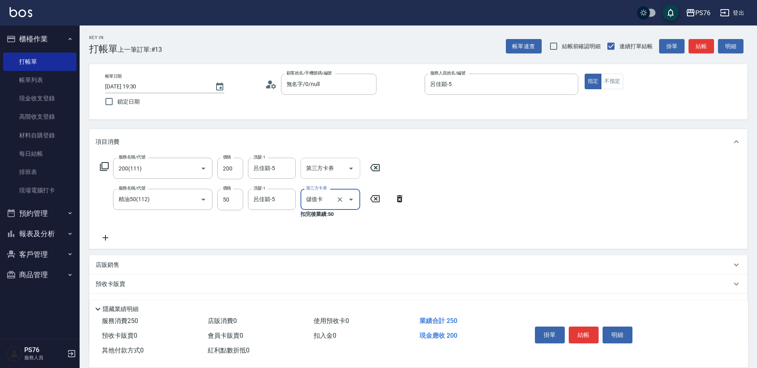
click at [310, 178] on div "第三方卡券" at bounding box center [331, 168] width 60 height 21
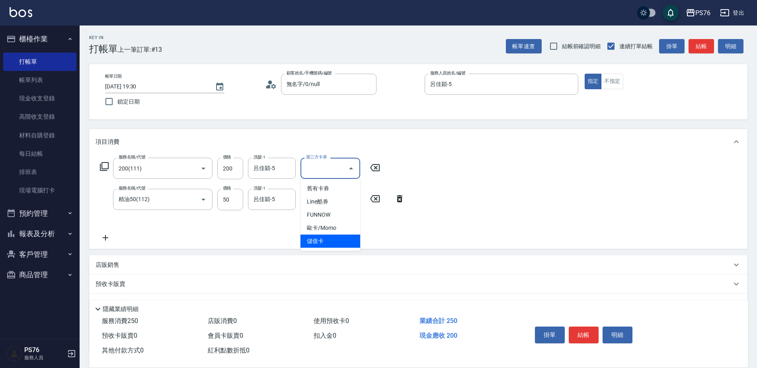
click at [306, 242] on span "儲值卡" at bounding box center [331, 240] width 60 height 13
type input "儲值卡"
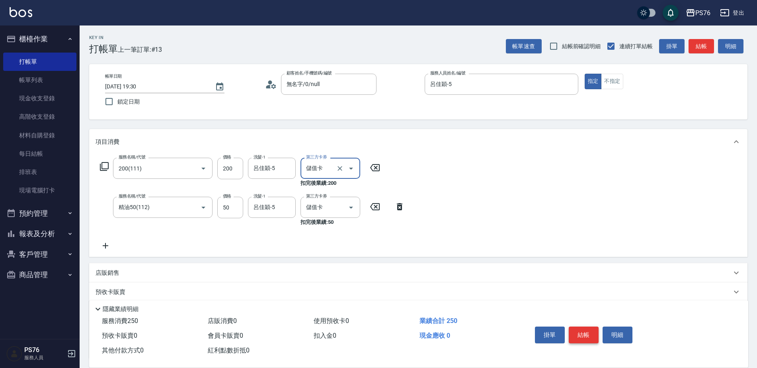
click at [574, 328] on button "結帳" at bounding box center [584, 334] width 30 height 17
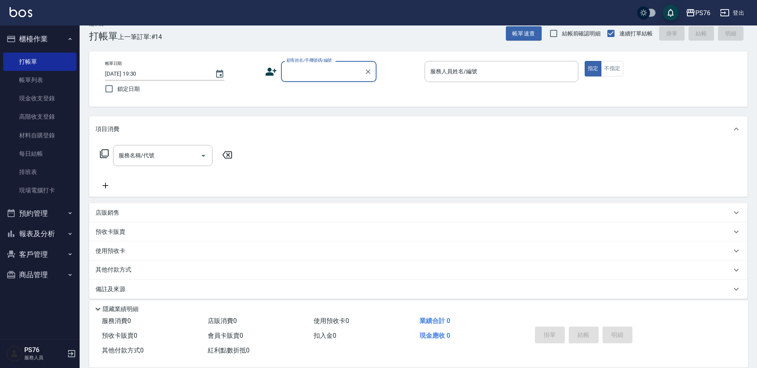
scroll to position [20, 0]
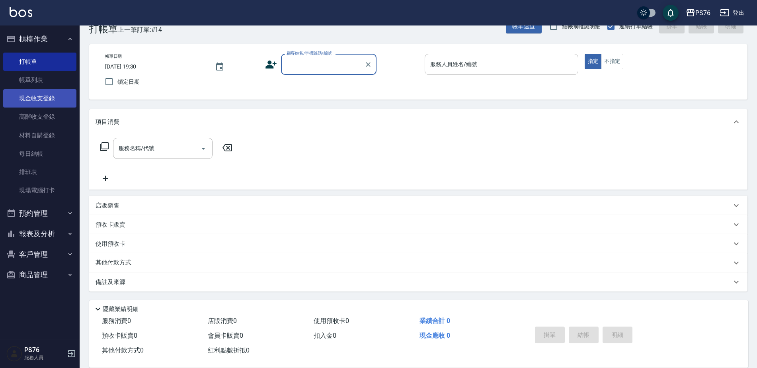
click at [50, 98] on link "現金收支登錄" at bounding box center [39, 98] width 73 height 18
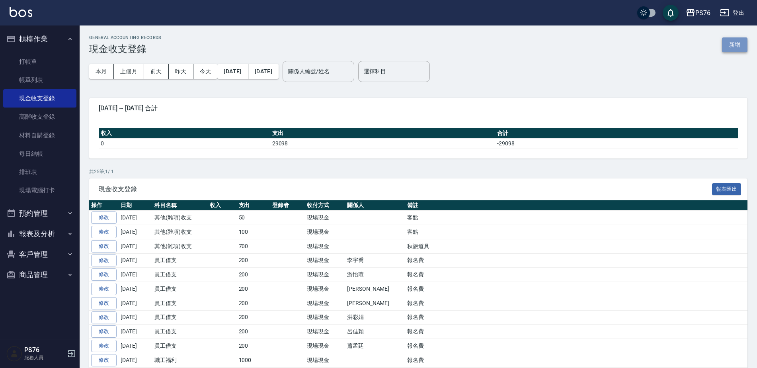
click at [736, 43] on button "新增" at bounding box center [734, 44] width 25 height 15
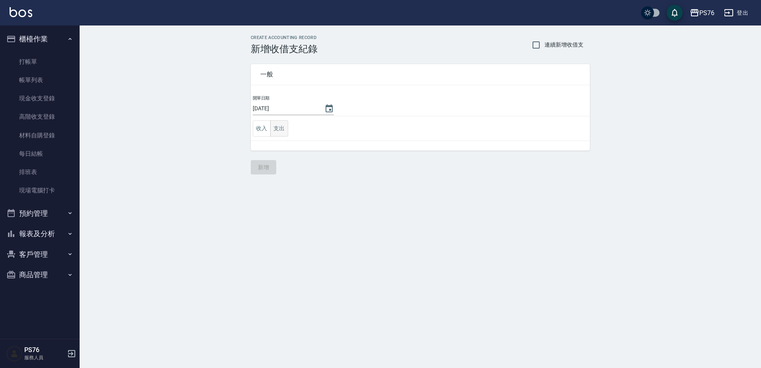
click at [287, 127] on button "支出" at bounding box center [279, 128] width 18 height 16
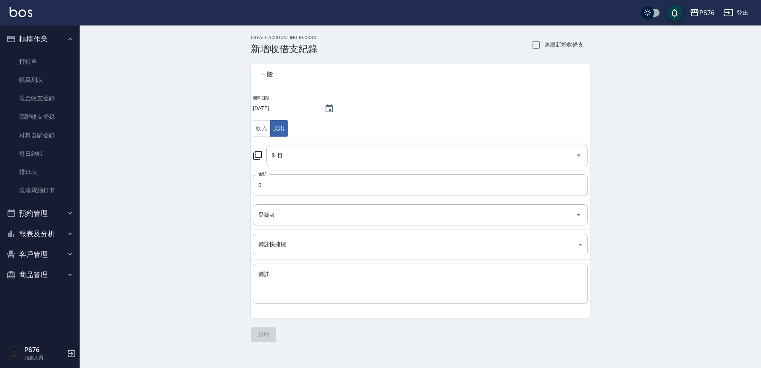
click at [289, 157] on input "科目" at bounding box center [421, 156] width 303 height 14
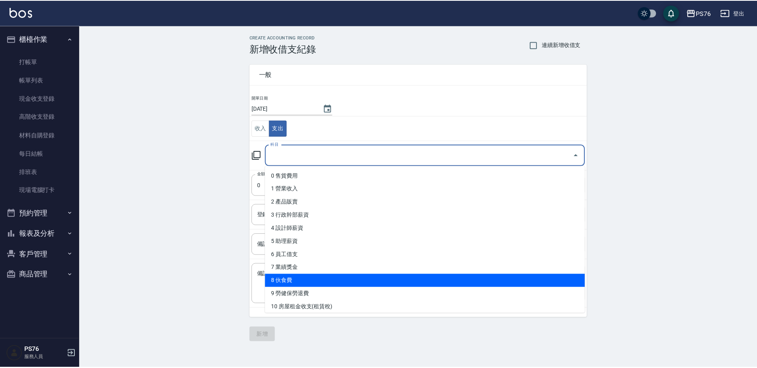
scroll to position [119, 0]
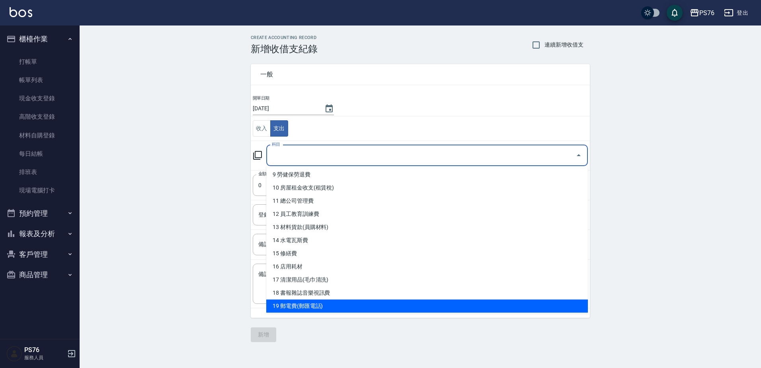
click at [332, 301] on li "19 郵電費(郵匯電話)" at bounding box center [427, 305] width 322 height 13
type input "19 郵電費(郵匯電話)"
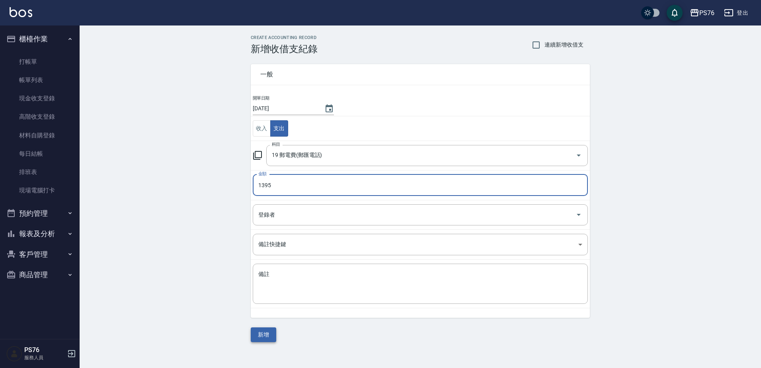
type input "1395"
click at [262, 337] on button "新增" at bounding box center [263, 334] width 25 height 15
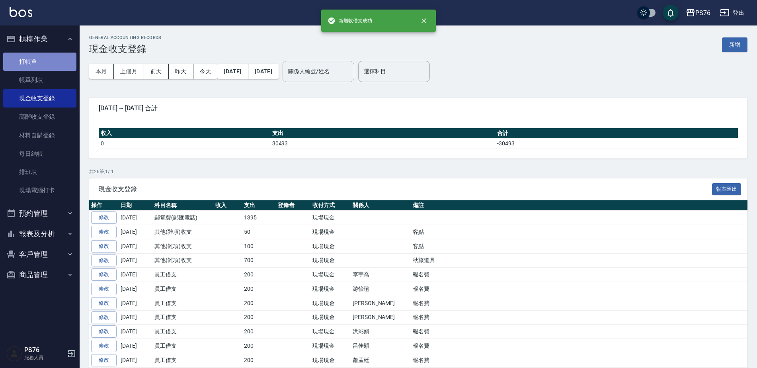
click at [52, 61] on link "打帳單" at bounding box center [39, 62] width 73 height 18
